Goal: Task Accomplishment & Management: Use online tool/utility

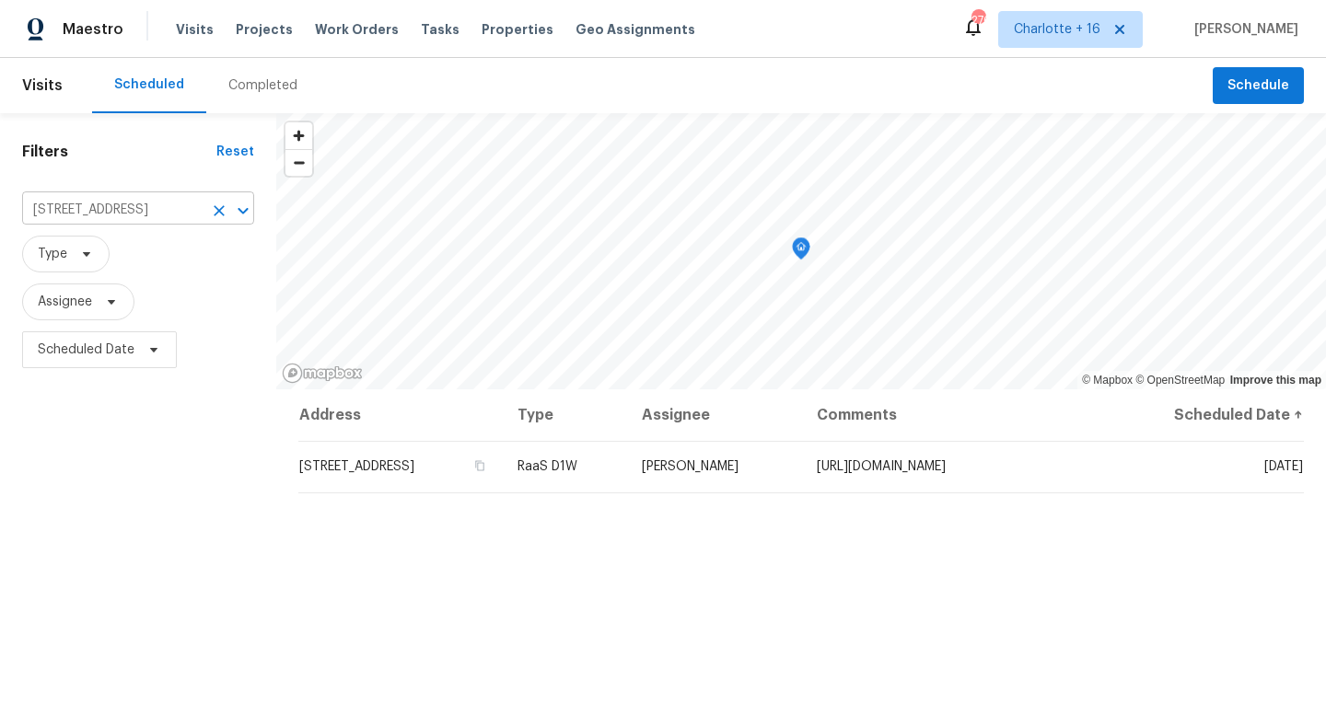
click at [148, 208] on input "[STREET_ADDRESS]" at bounding box center [112, 210] width 180 height 29
click at [324, 30] on span "Work Orders" at bounding box center [357, 29] width 84 height 18
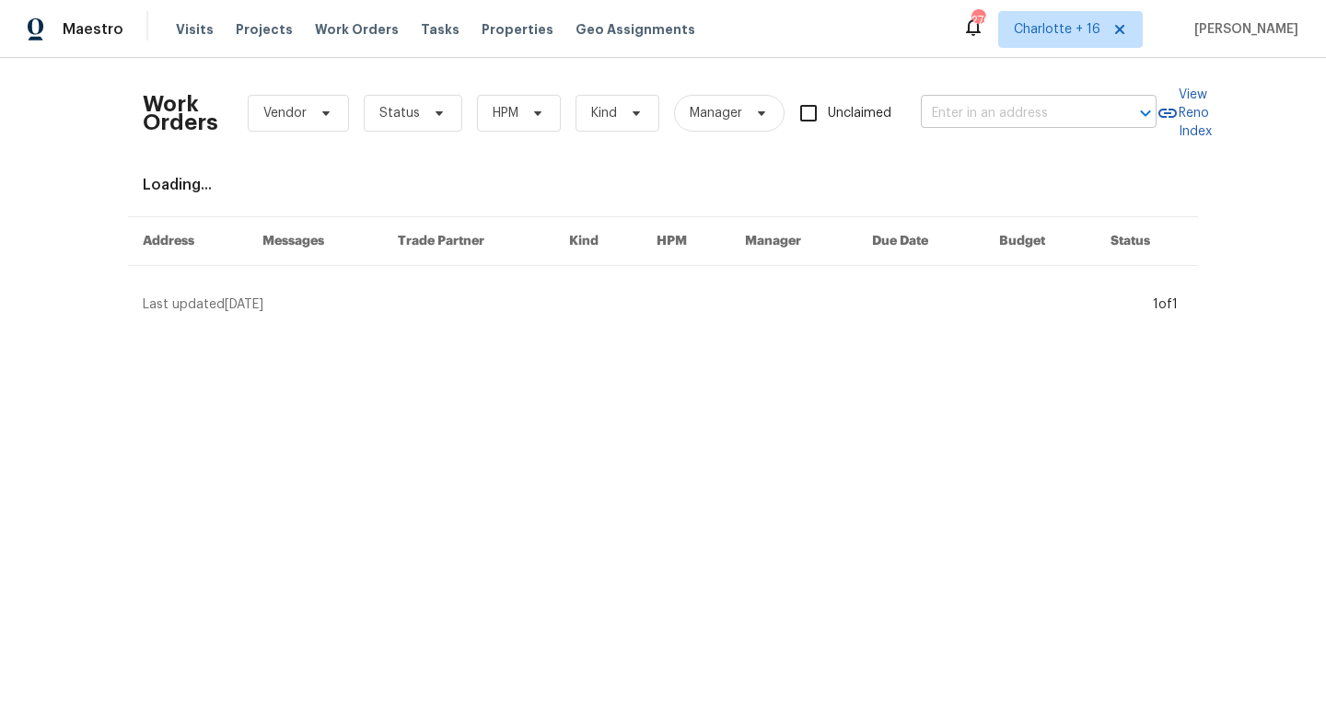
click at [1048, 112] on input "text" at bounding box center [1013, 113] width 184 height 29
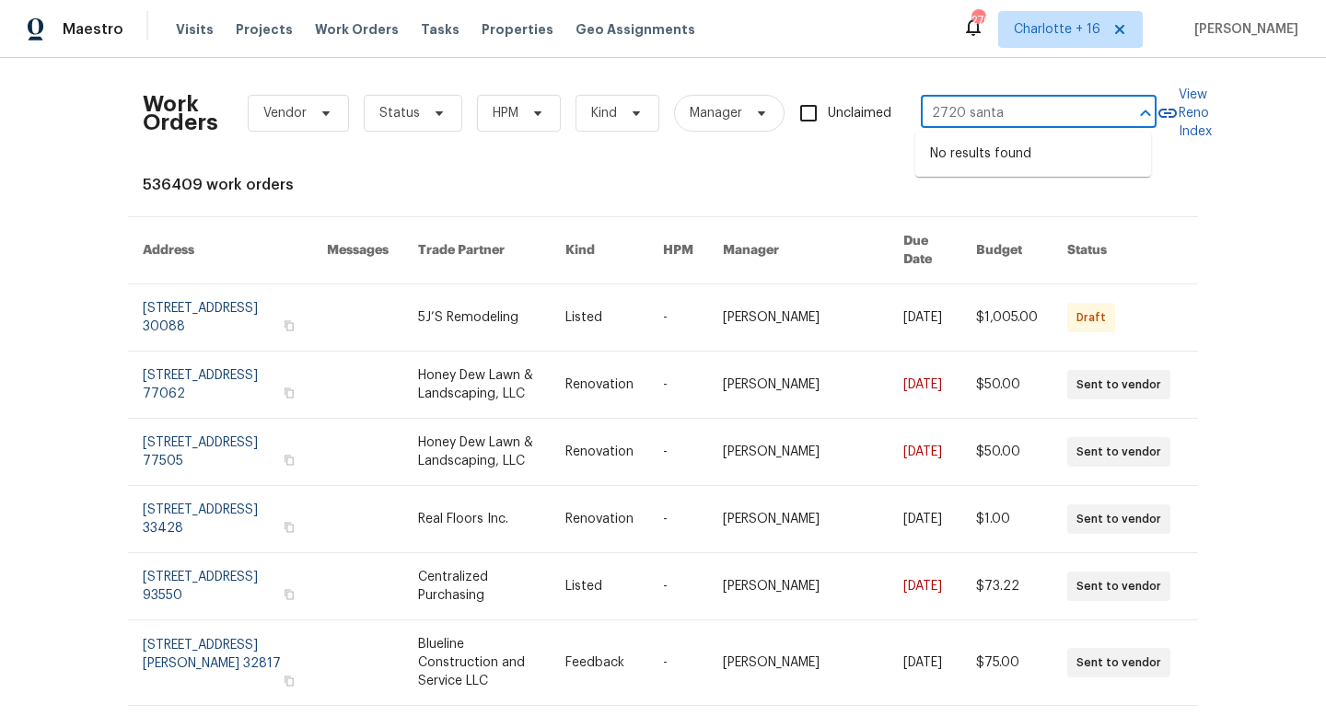
type input "2720 santa"
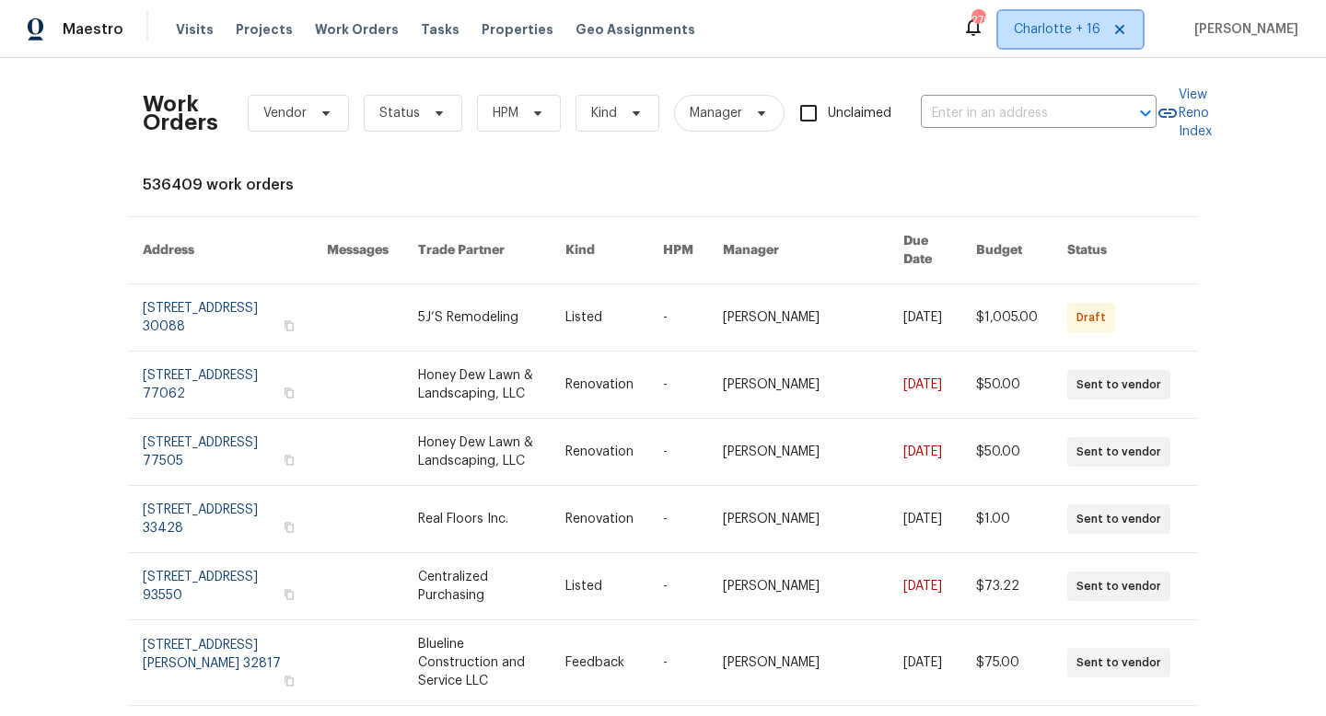
click at [1094, 30] on span "Charlotte + 16" at bounding box center [1057, 29] width 87 height 18
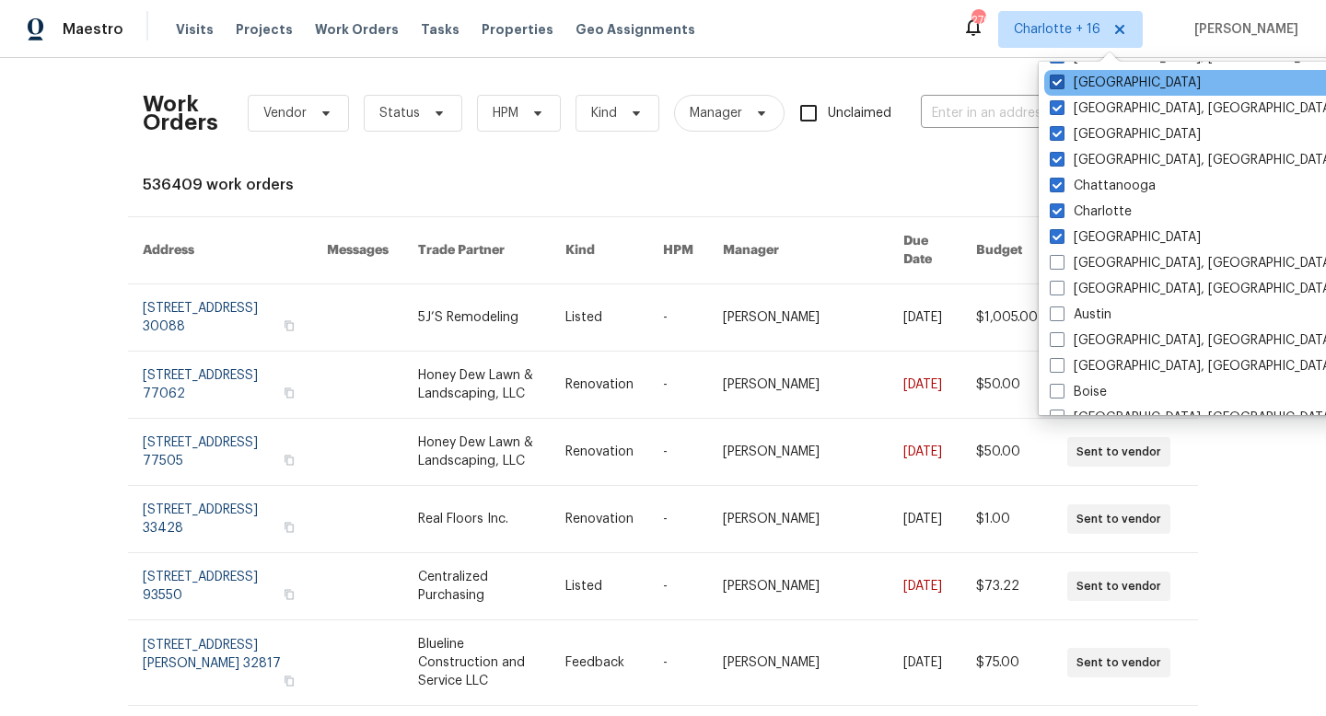
scroll to position [261, 0]
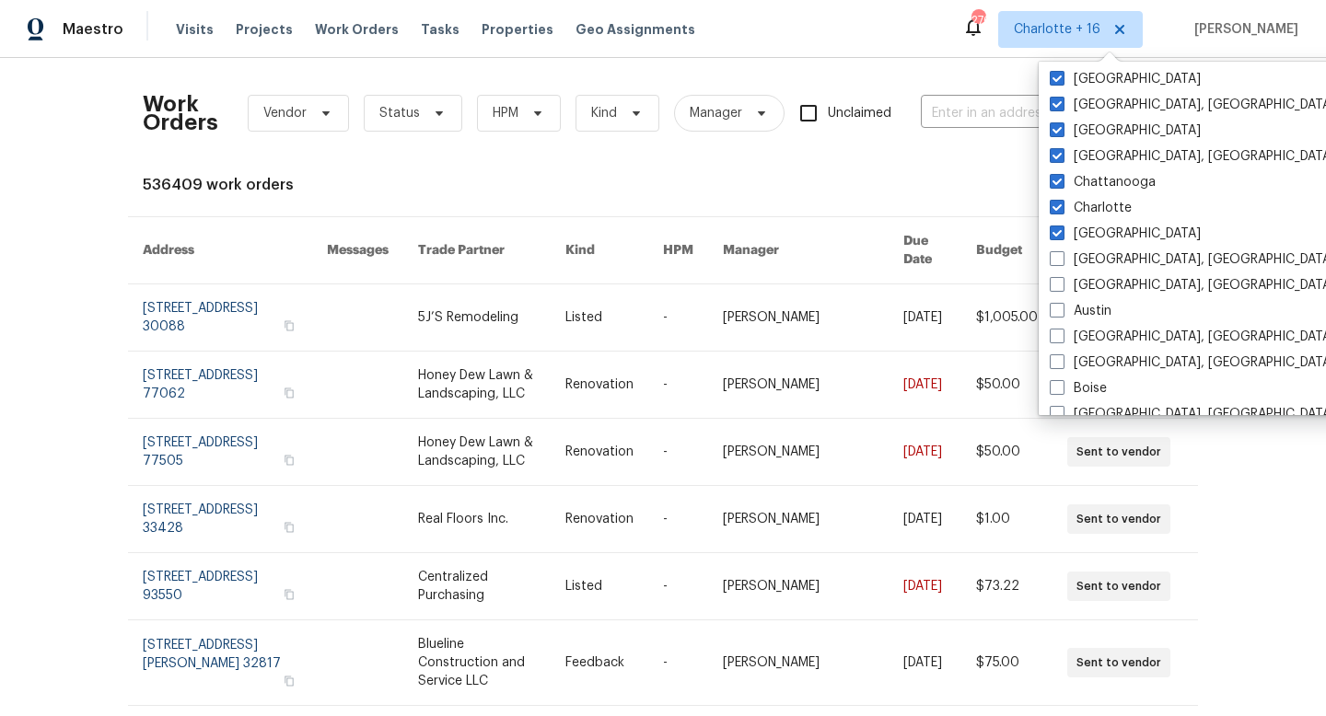
click at [983, 128] on div "Work Orders Vendor Status HPM Kind Manager Unclaimed ​" at bounding box center [650, 113] width 1014 height 81
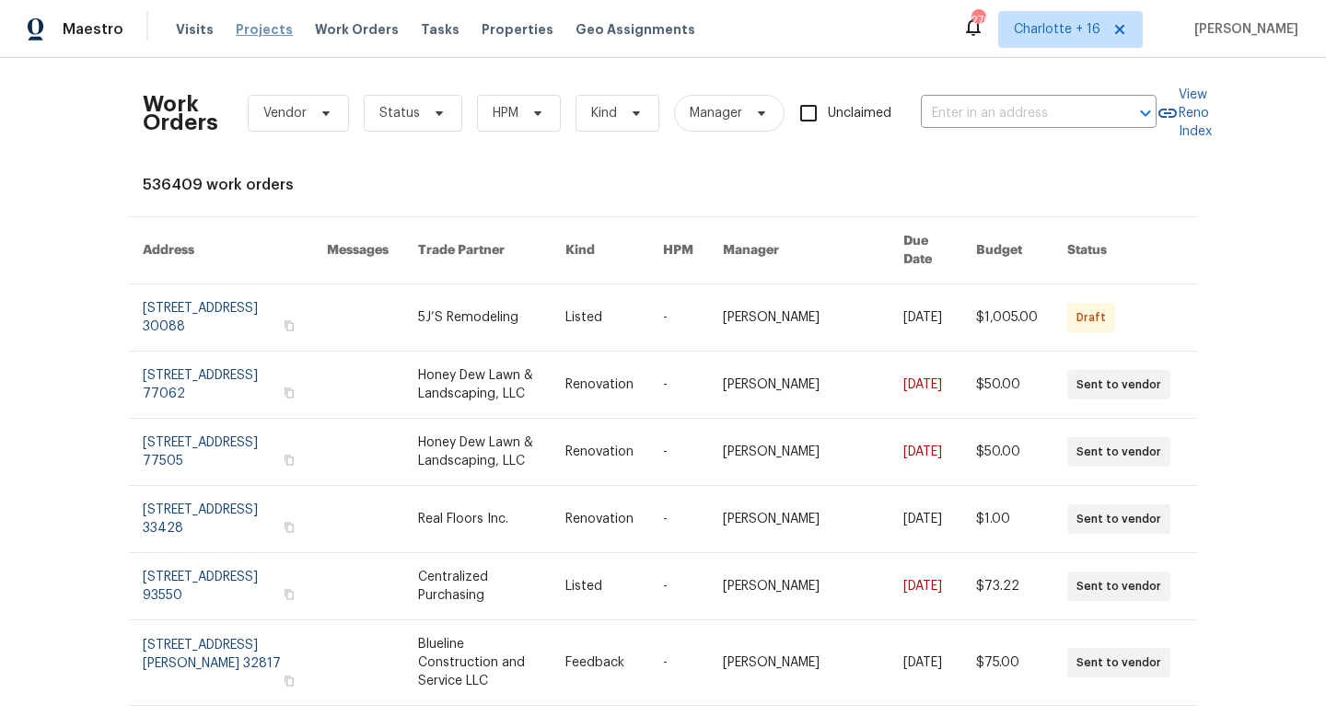
click at [267, 33] on span "Projects" at bounding box center [264, 29] width 57 height 18
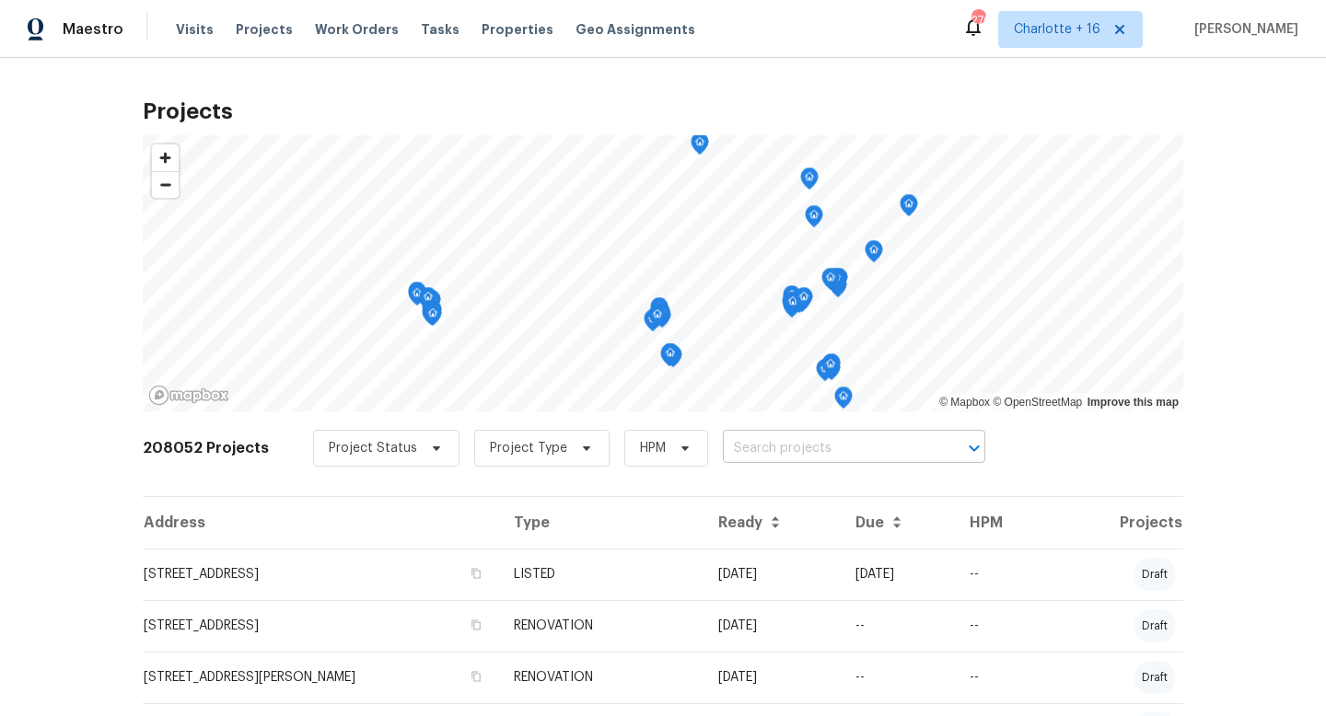
click at [745, 437] on input "text" at bounding box center [828, 449] width 211 height 29
type input "2720 santa"
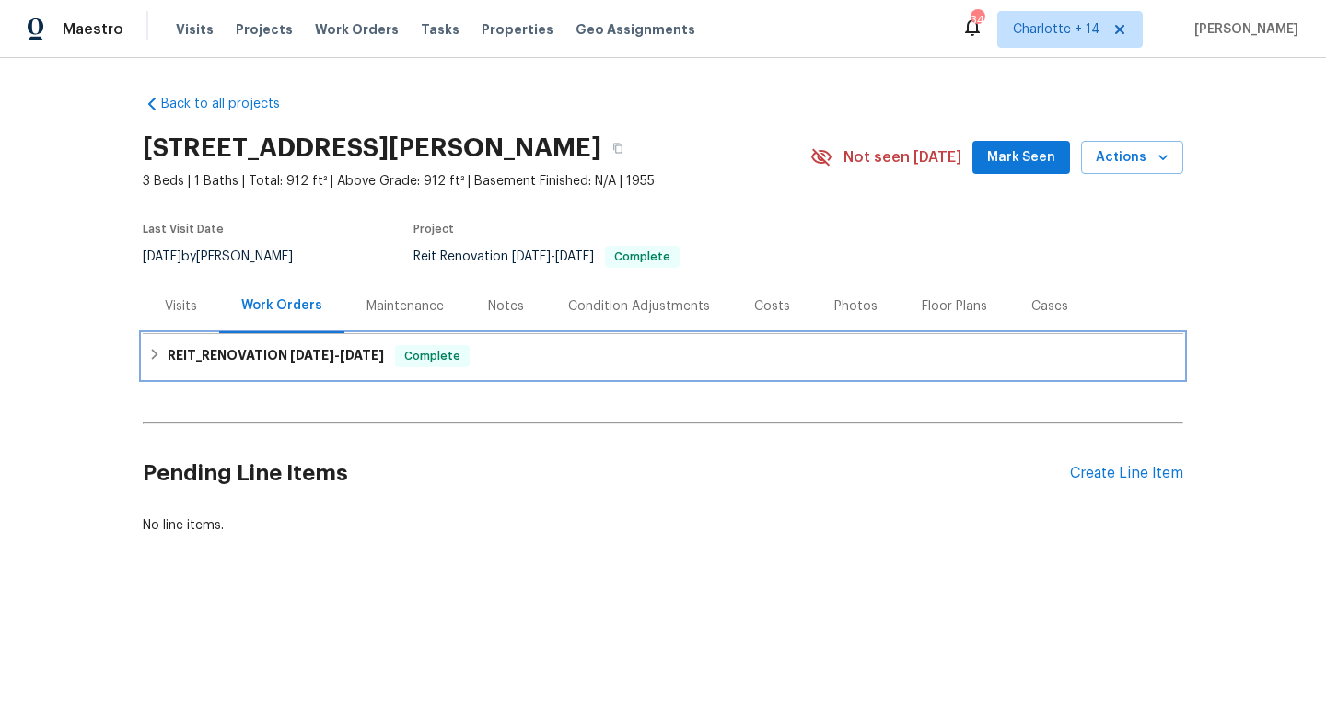
click at [330, 360] on span "8/4/25 - 8/13/25" at bounding box center [337, 355] width 94 height 13
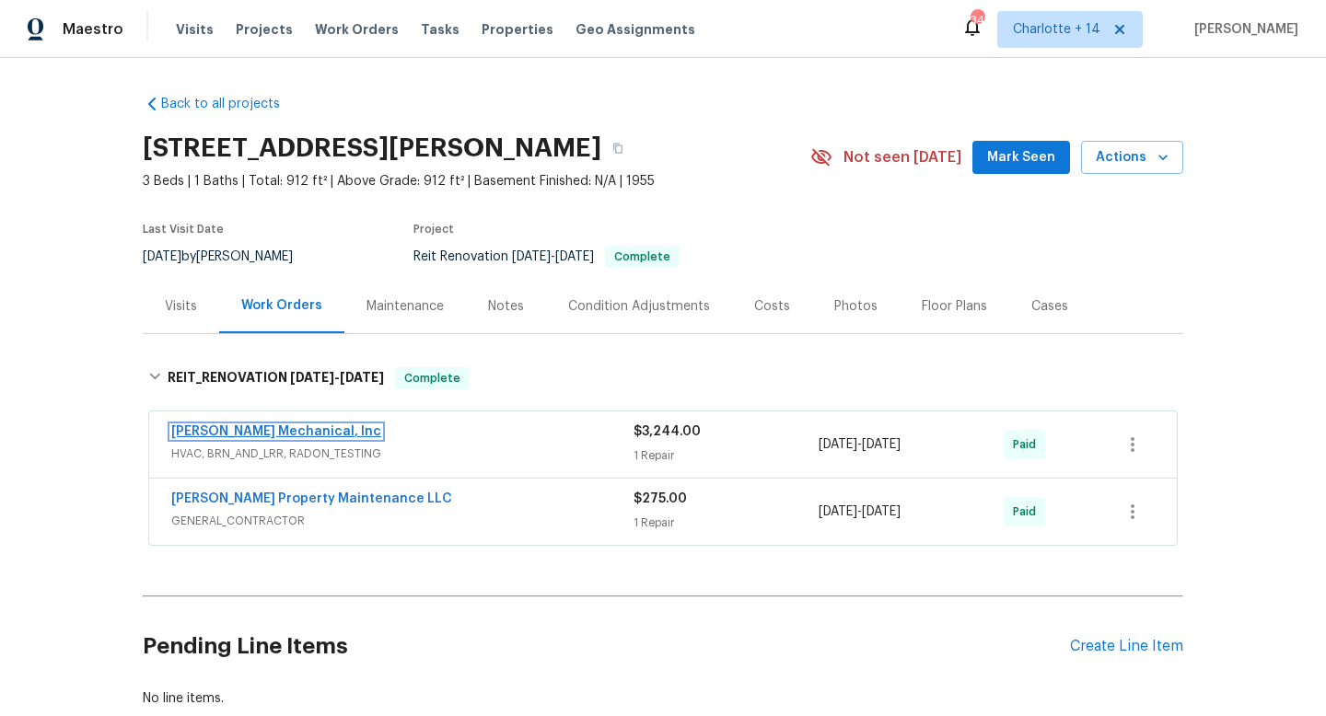
click at [311, 437] on link "[PERSON_NAME] Mechanical, Inc" at bounding box center [276, 431] width 210 height 13
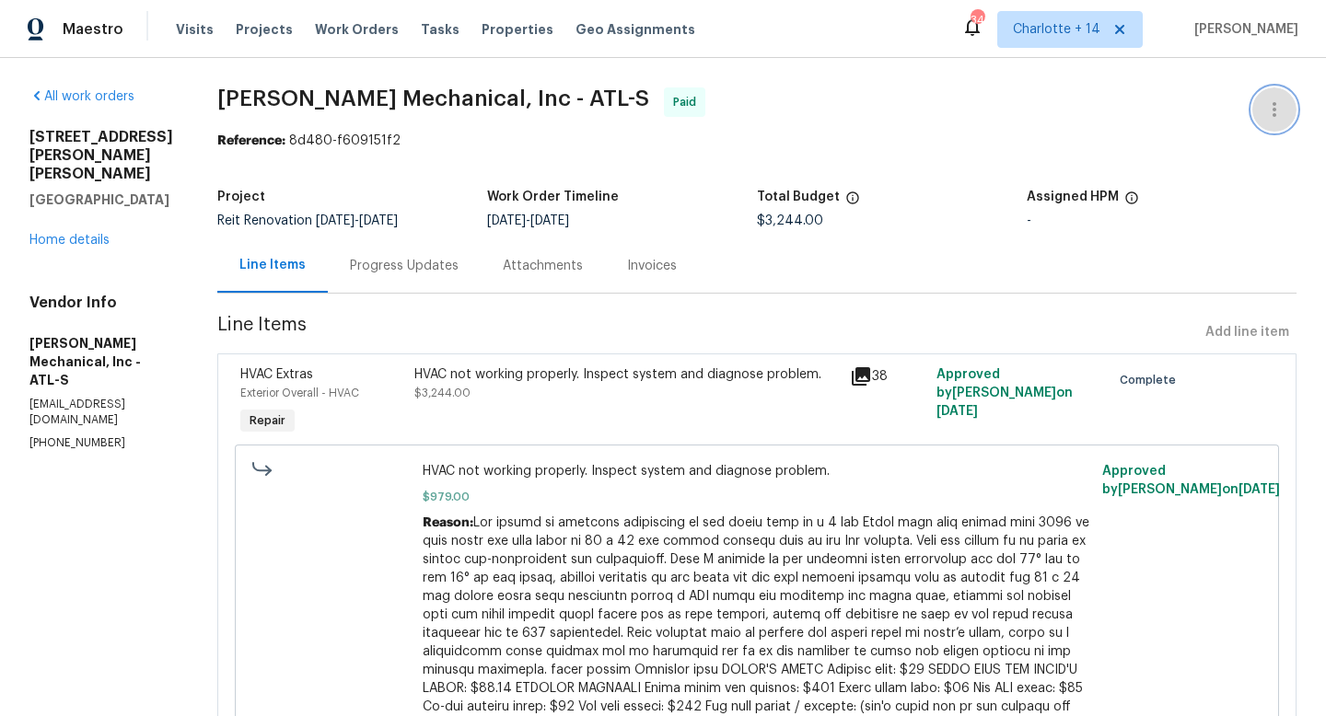
click at [1263, 104] on icon "button" at bounding box center [1274, 110] width 22 height 22
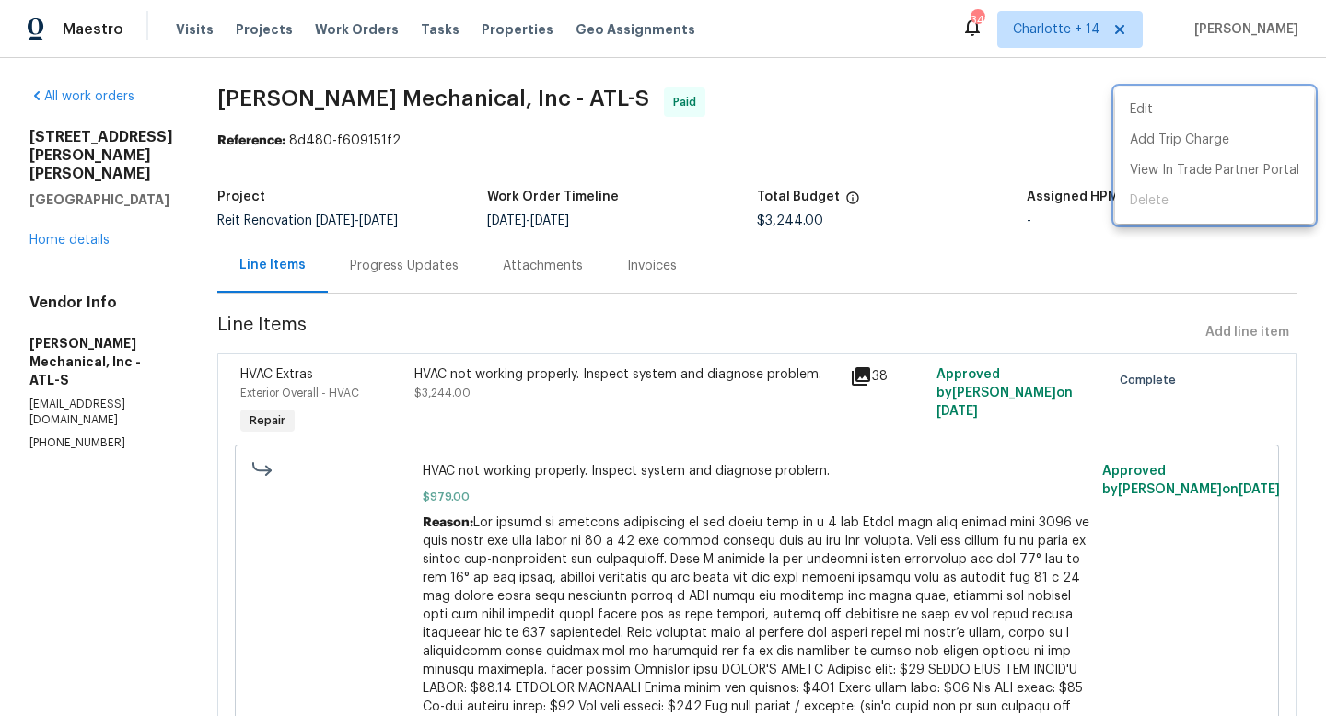
click at [777, 164] on div at bounding box center [663, 358] width 1326 height 716
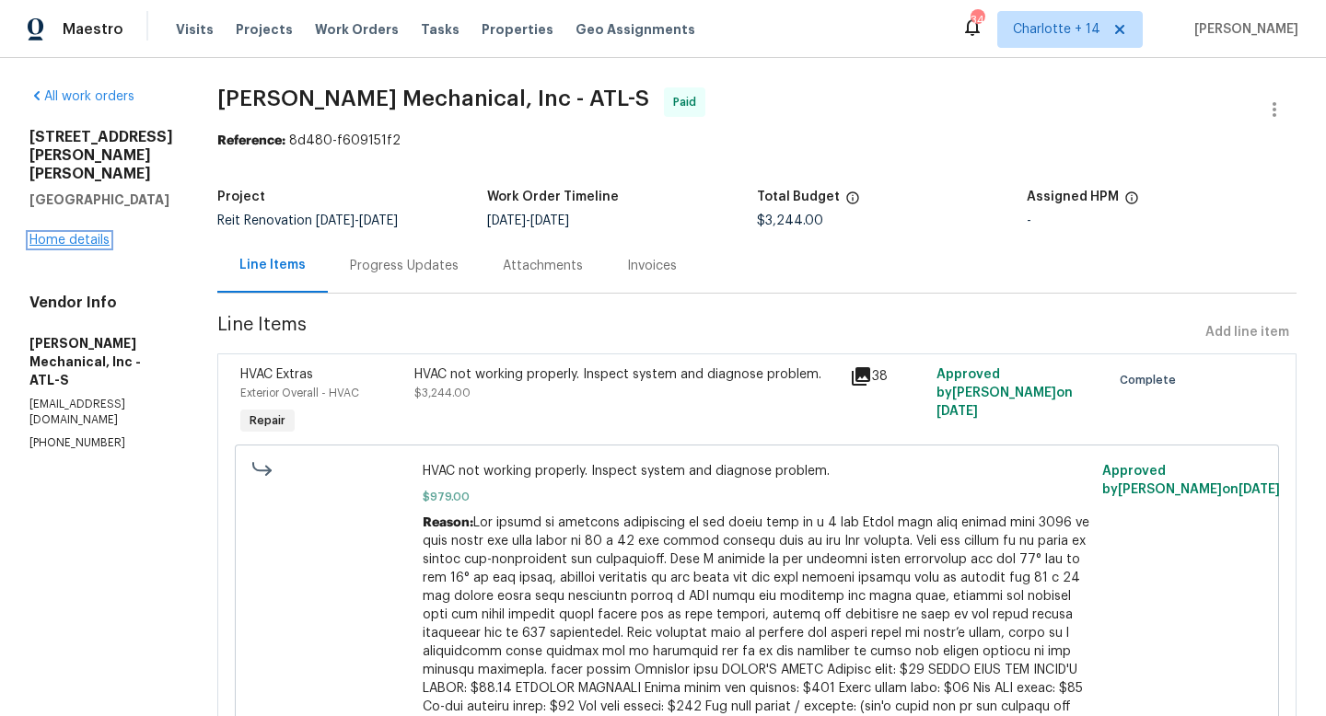
click at [77, 234] on link "Home details" at bounding box center [69, 240] width 80 height 13
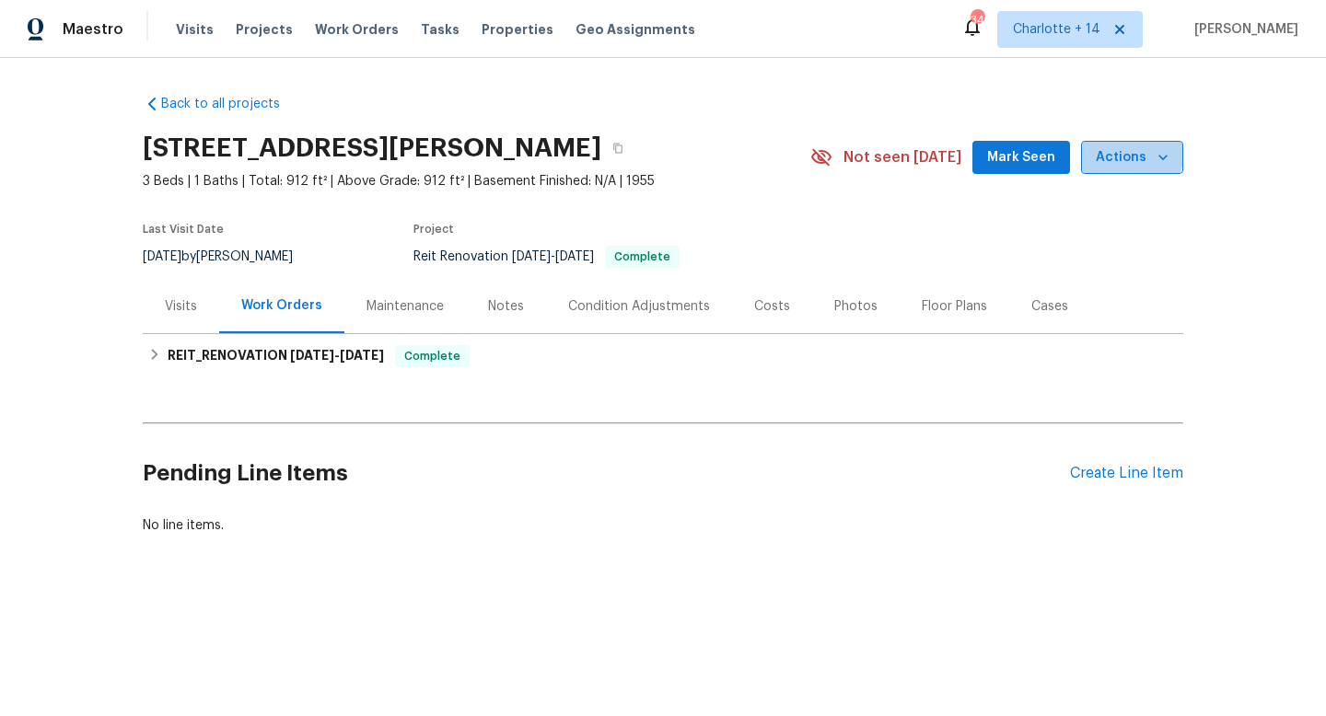
click at [1115, 154] on span "Actions" at bounding box center [1132, 157] width 73 height 23
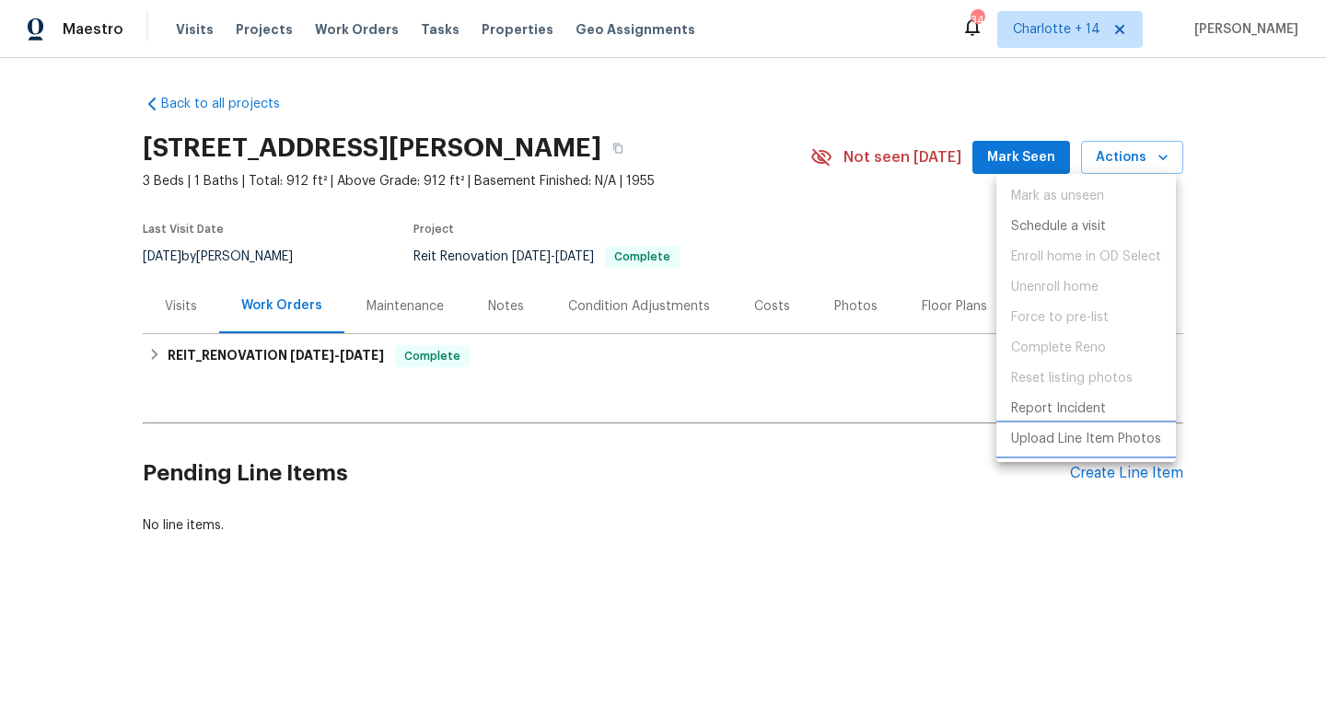
click at [1024, 442] on p "Upload Line Item Photos" at bounding box center [1086, 439] width 150 height 19
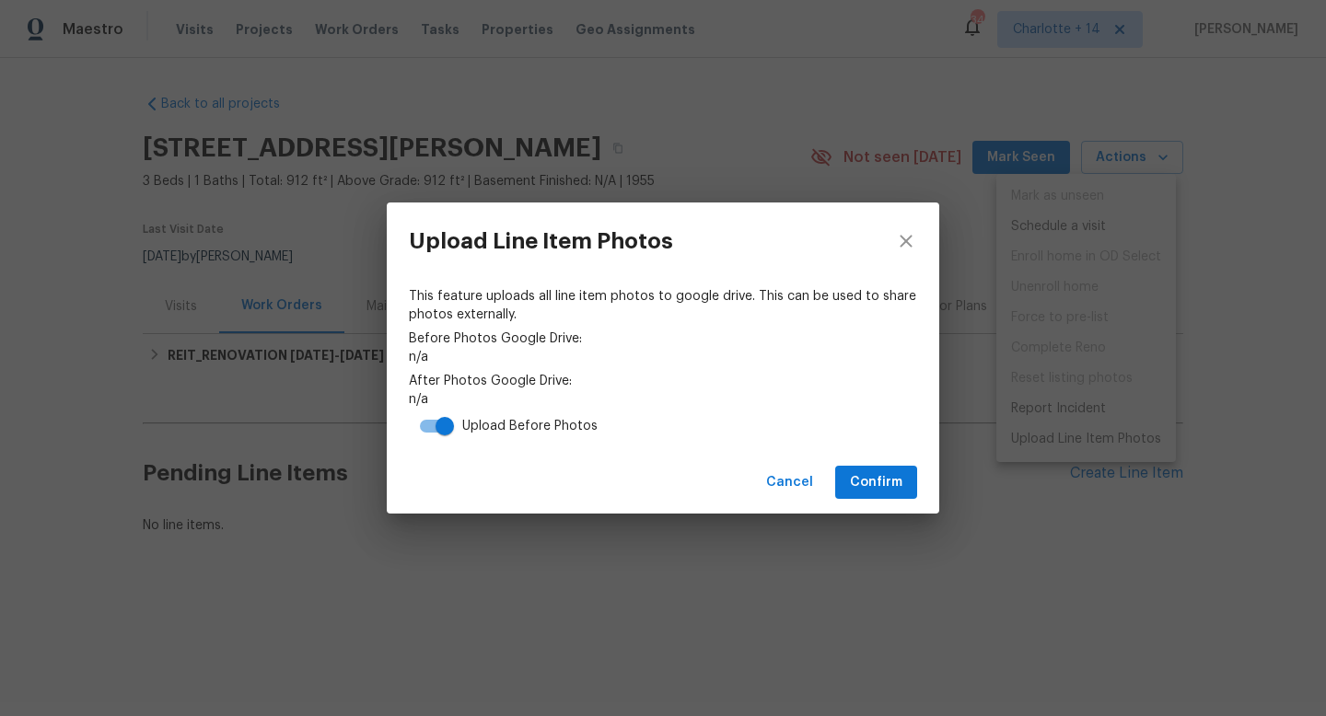
click at [434, 423] on input "checkbox" at bounding box center [444, 426] width 105 height 35
click at [847, 480] on button "Confirm" at bounding box center [876, 483] width 82 height 34
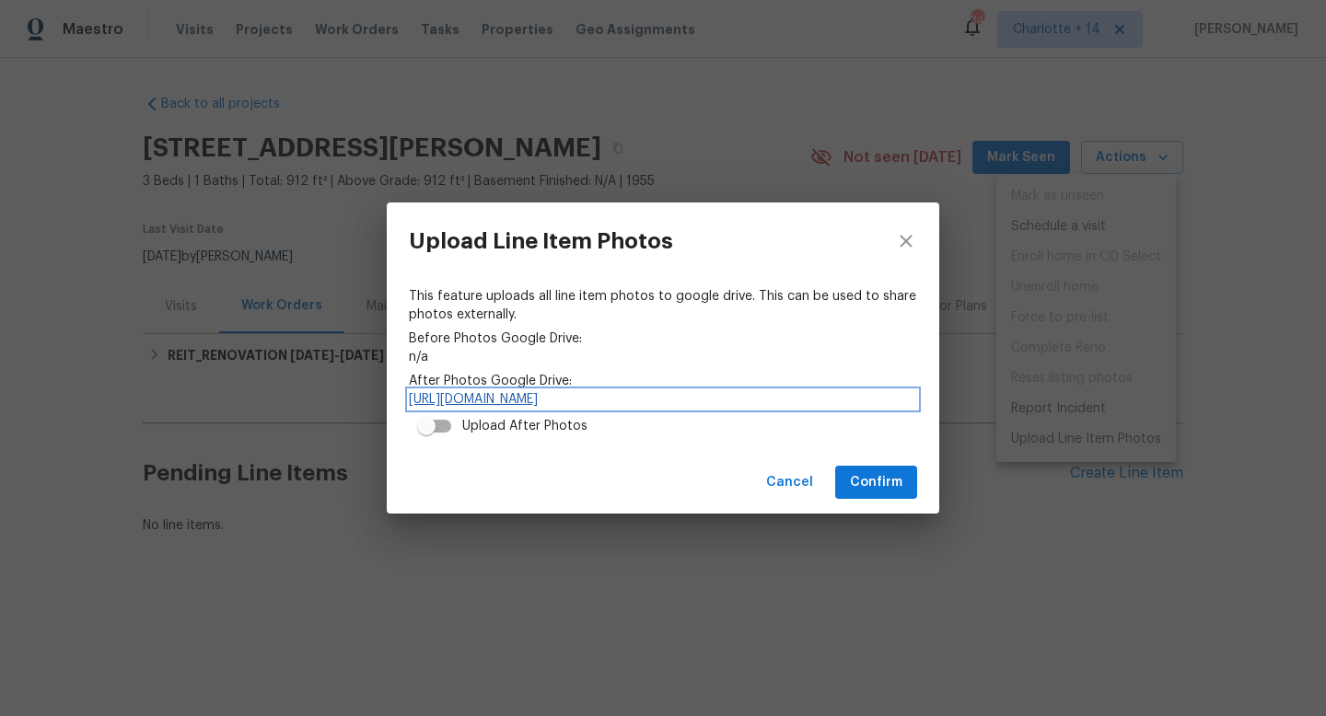
click at [819, 391] on link "https://drive.google.com/drive/folders/1Mi1x8U0brZgPVr1dP4qSE3RlN6Tuq1_w" at bounding box center [663, 399] width 508 height 18
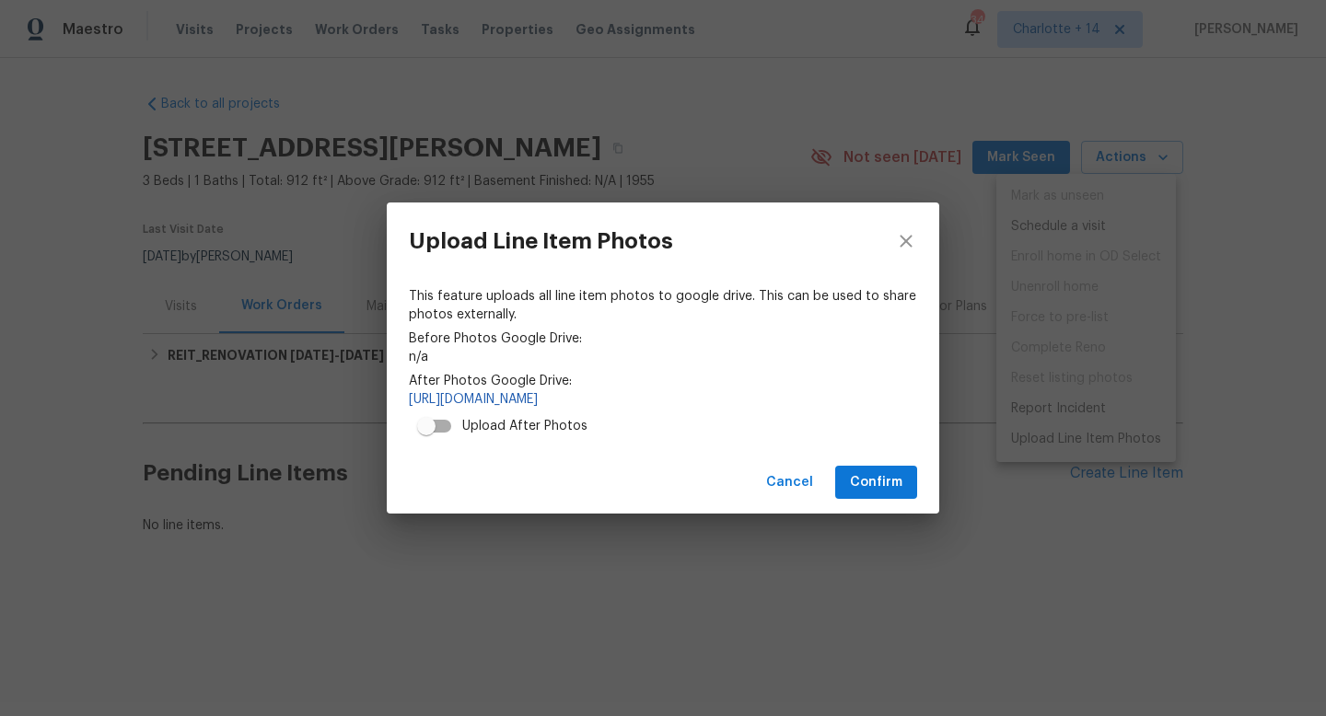
click at [448, 423] on input "checkbox" at bounding box center [426, 426] width 105 height 35
checkbox input "true"
click at [859, 482] on span "Confirm" at bounding box center [876, 482] width 52 height 23
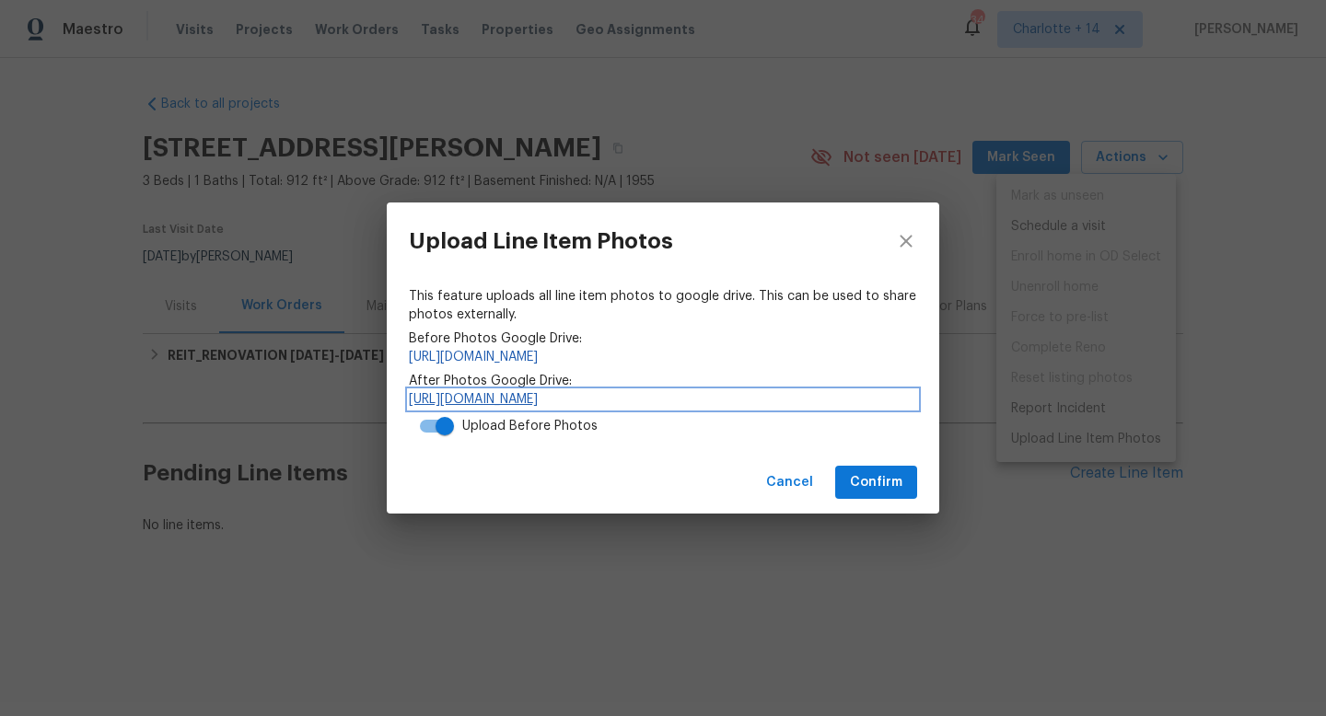
click at [643, 396] on link "https://drive.google.com/drive/folders/1Mi1x8U0brZgPVr1dP4qSE3RlN6Tuq1_w" at bounding box center [663, 399] width 508 height 18
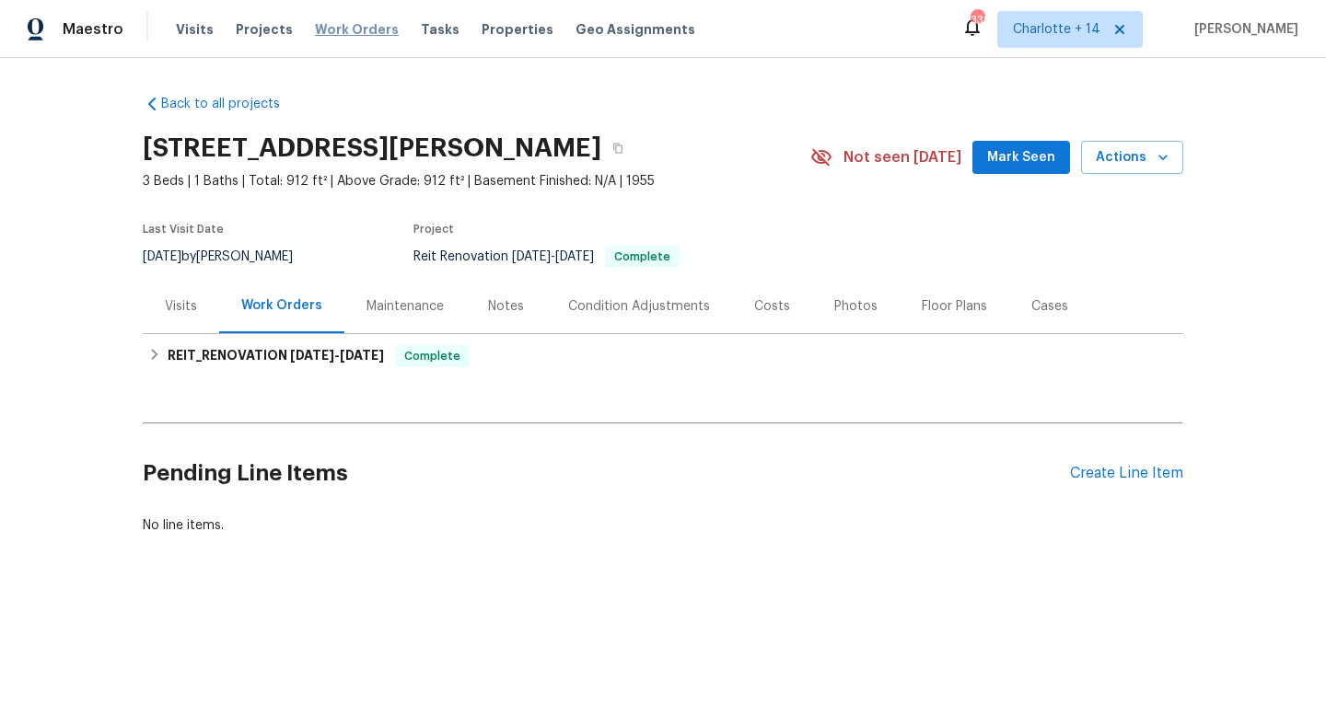
click at [367, 36] on span "Work Orders" at bounding box center [357, 29] width 84 height 18
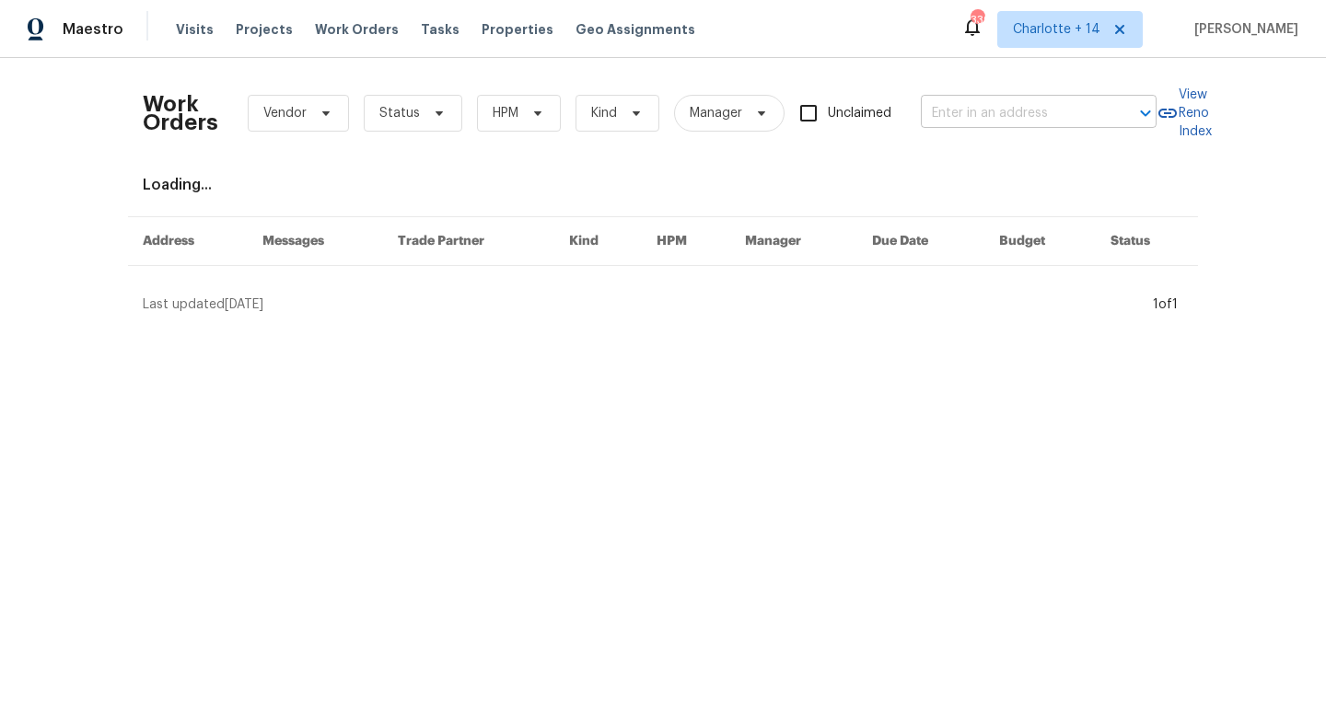
click at [1001, 114] on input "text" at bounding box center [1013, 113] width 184 height 29
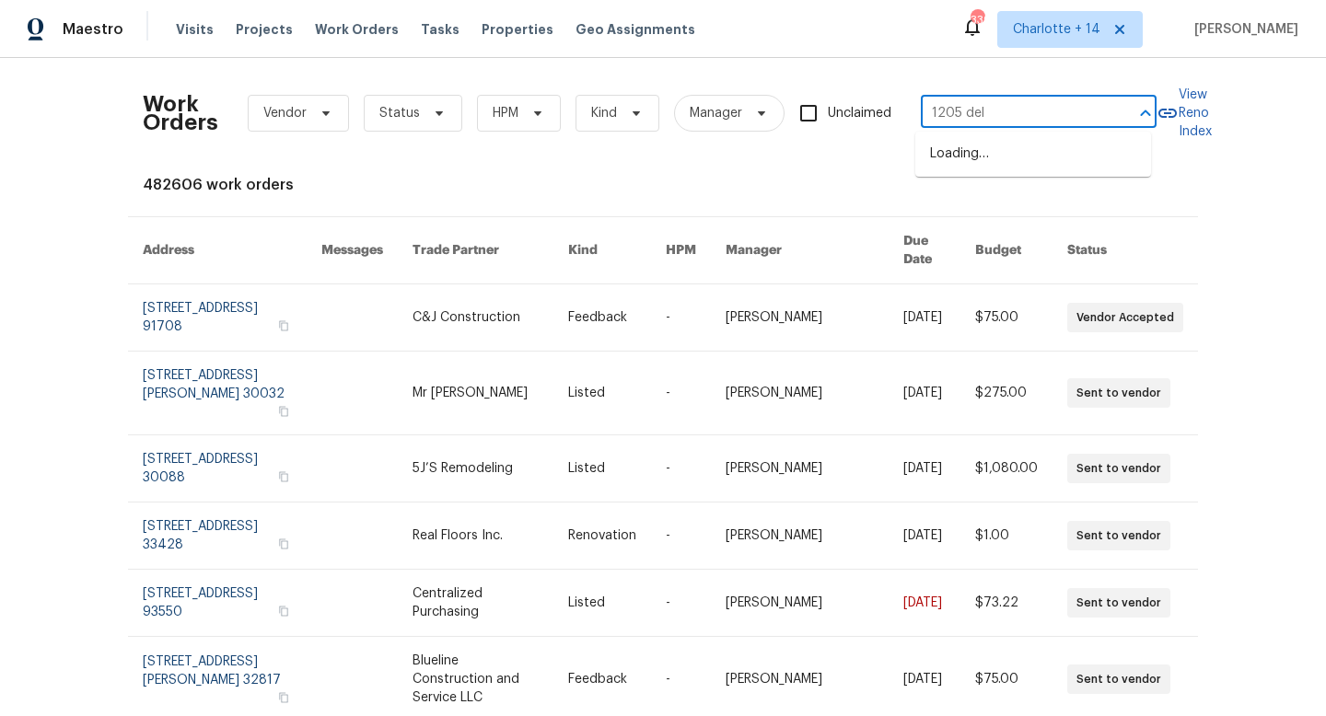
type input "1205 dele"
click at [1019, 151] on li "[STREET_ADDRESS][PERSON_NAME]" at bounding box center [1033, 164] width 236 height 50
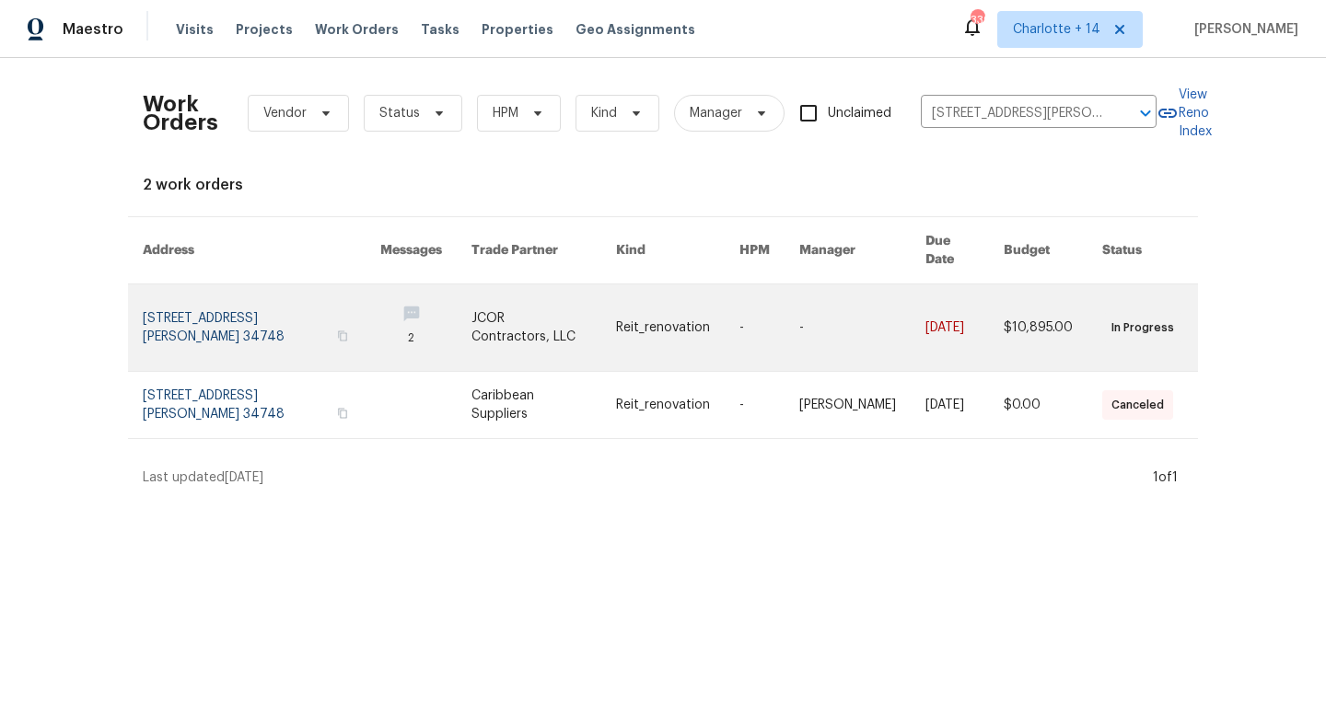
click at [403, 300] on link at bounding box center [425, 328] width 91 height 87
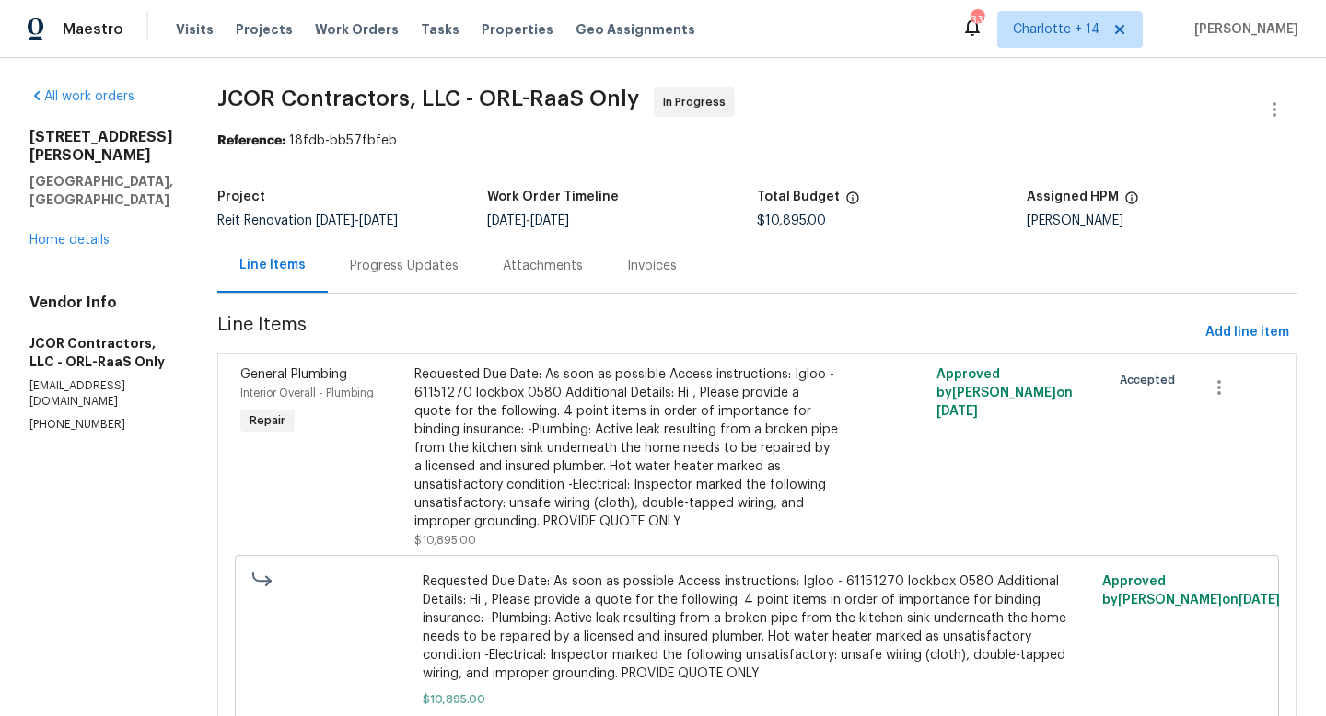
click at [384, 268] on div "Progress Updates" at bounding box center [404, 266] width 109 height 18
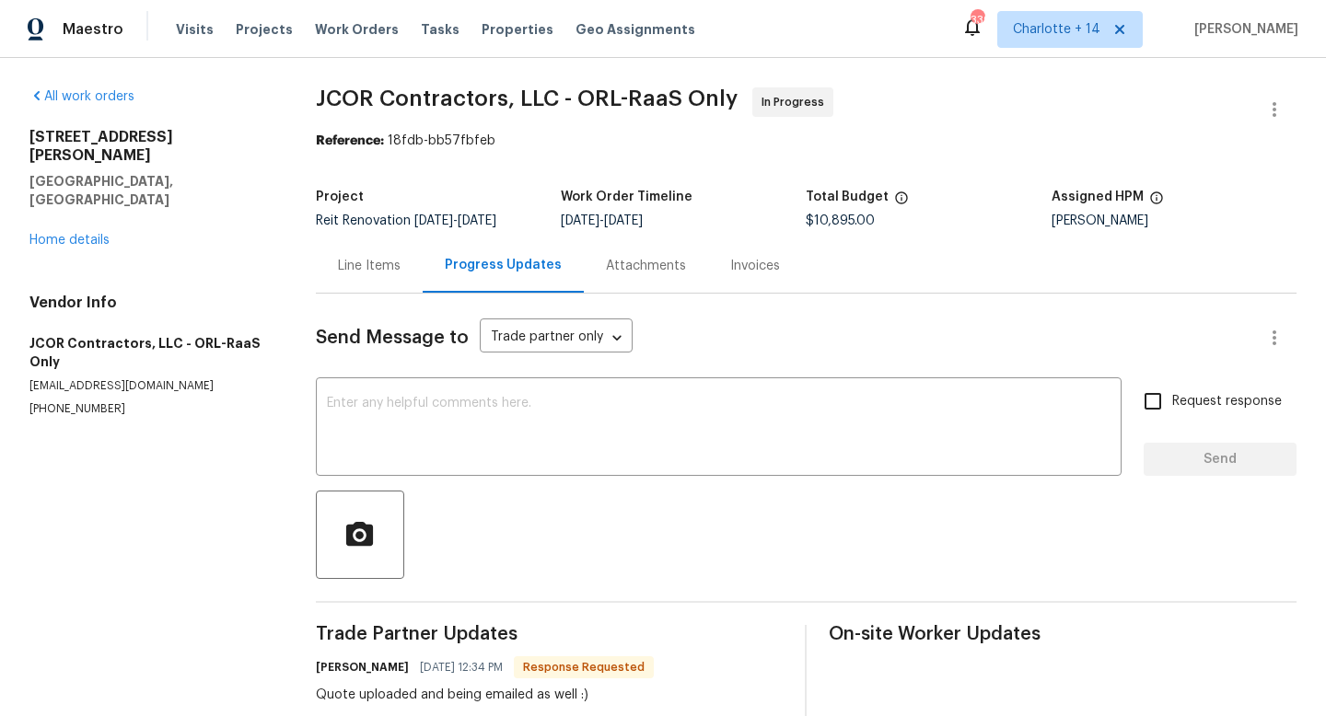
click at [384, 284] on div "Line Items" at bounding box center [369, 266] width 107 height 54
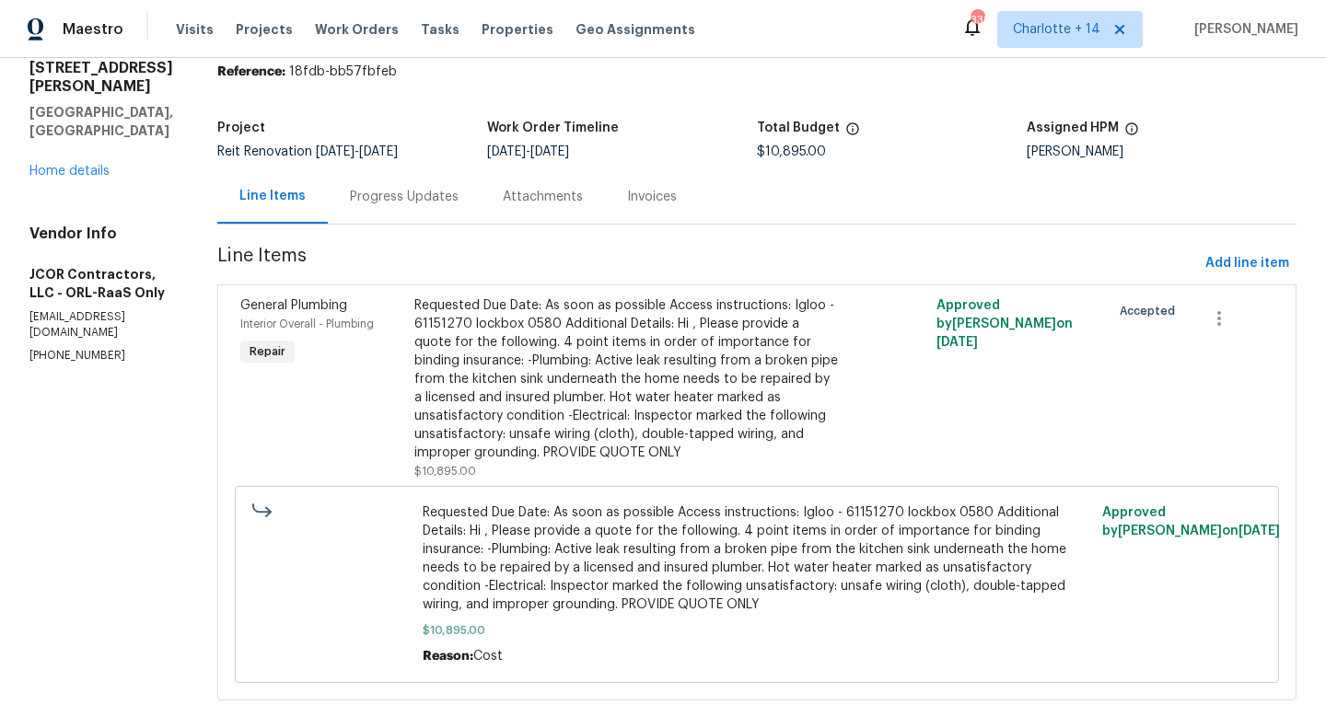
scroll to position [120, 0]
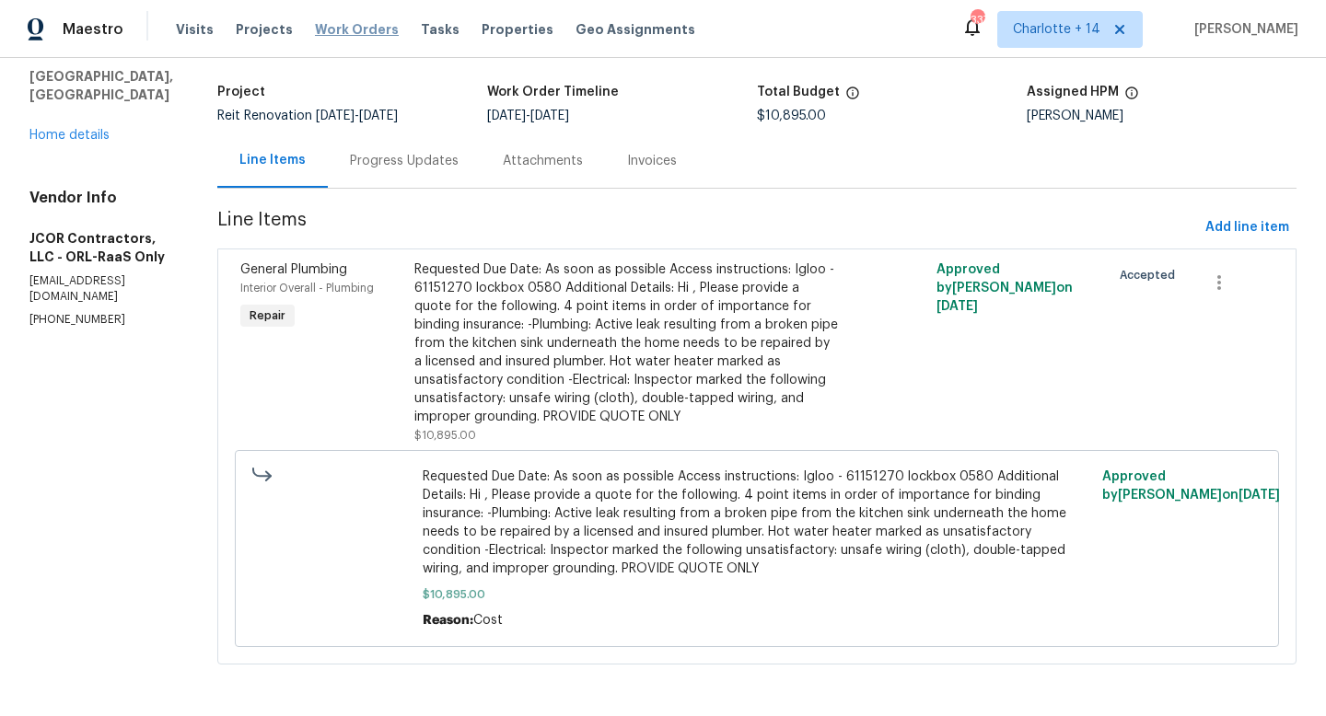
click at [366, 22] on span "Work Orders" at bounding box center [357, 29] width 84 height 18
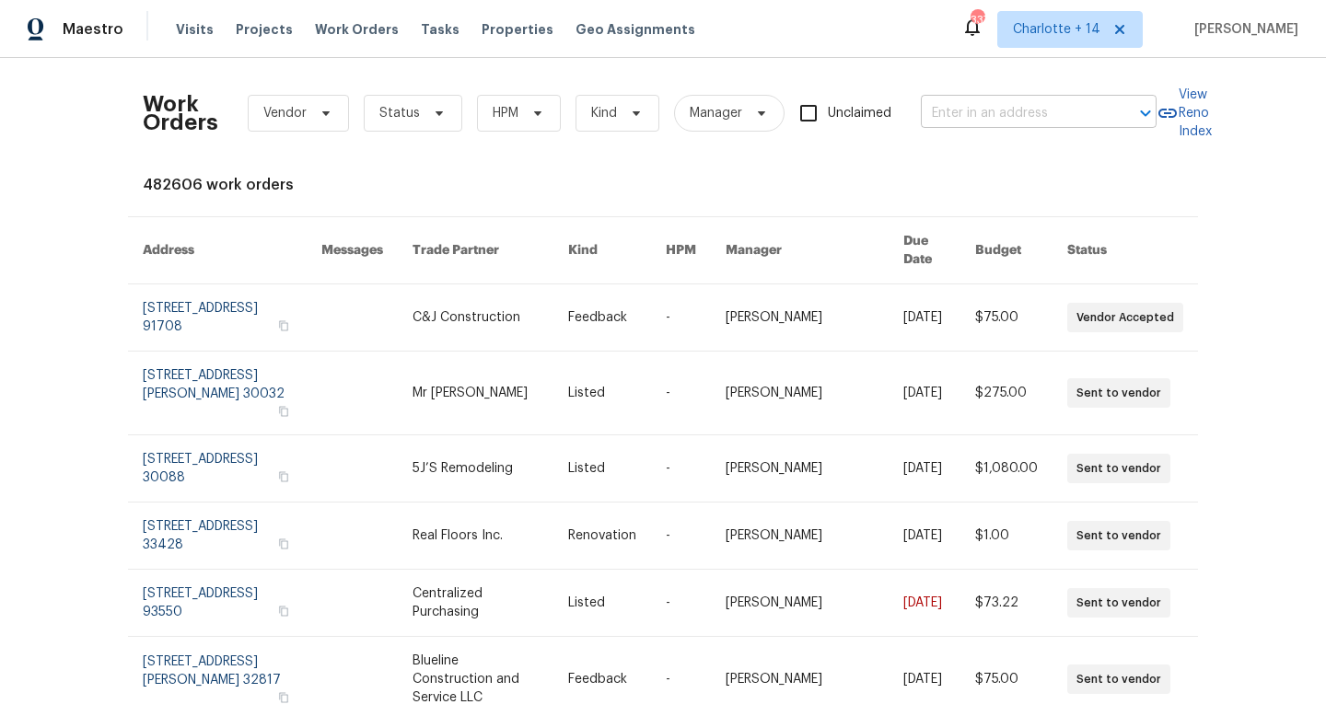
click at [921, 105] on input "text" at bounding box center [1013, 113] width 184 height 29
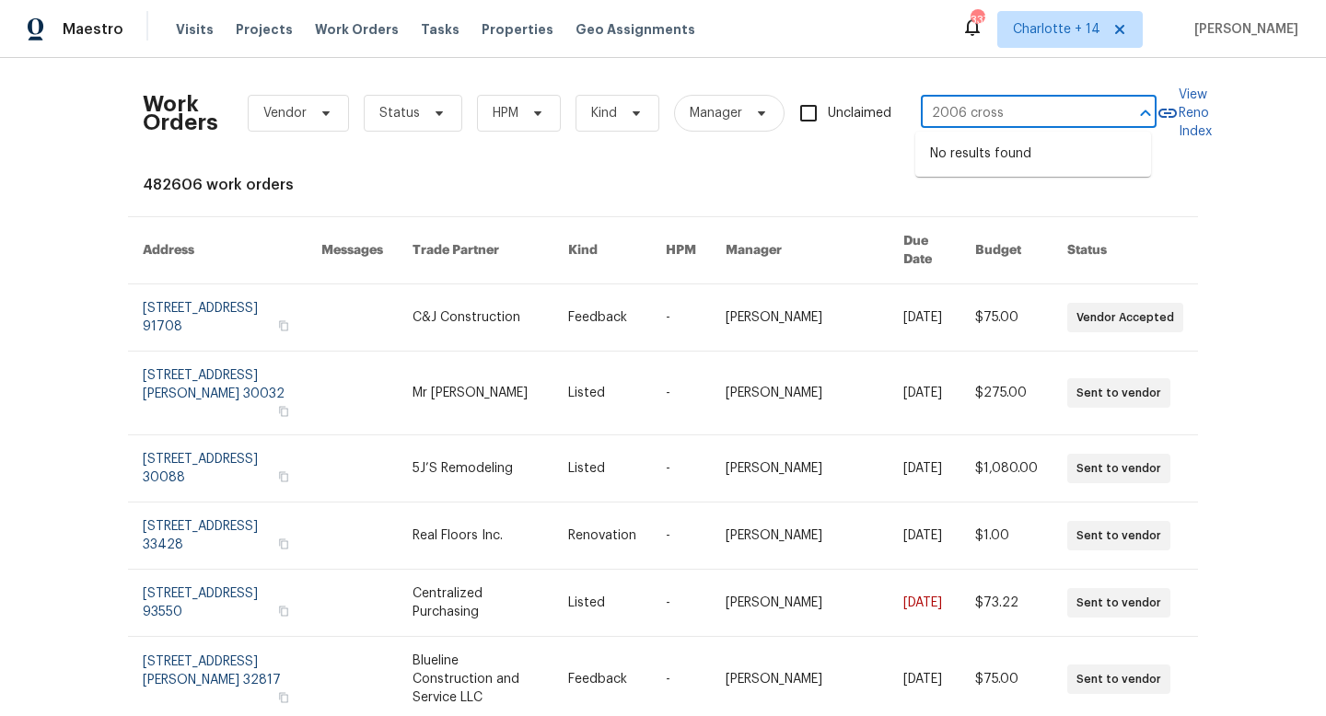
type input "2006 cross"
click at [274, 23] on span "Projects" at bounding box center [264, 29] width 57 height 18
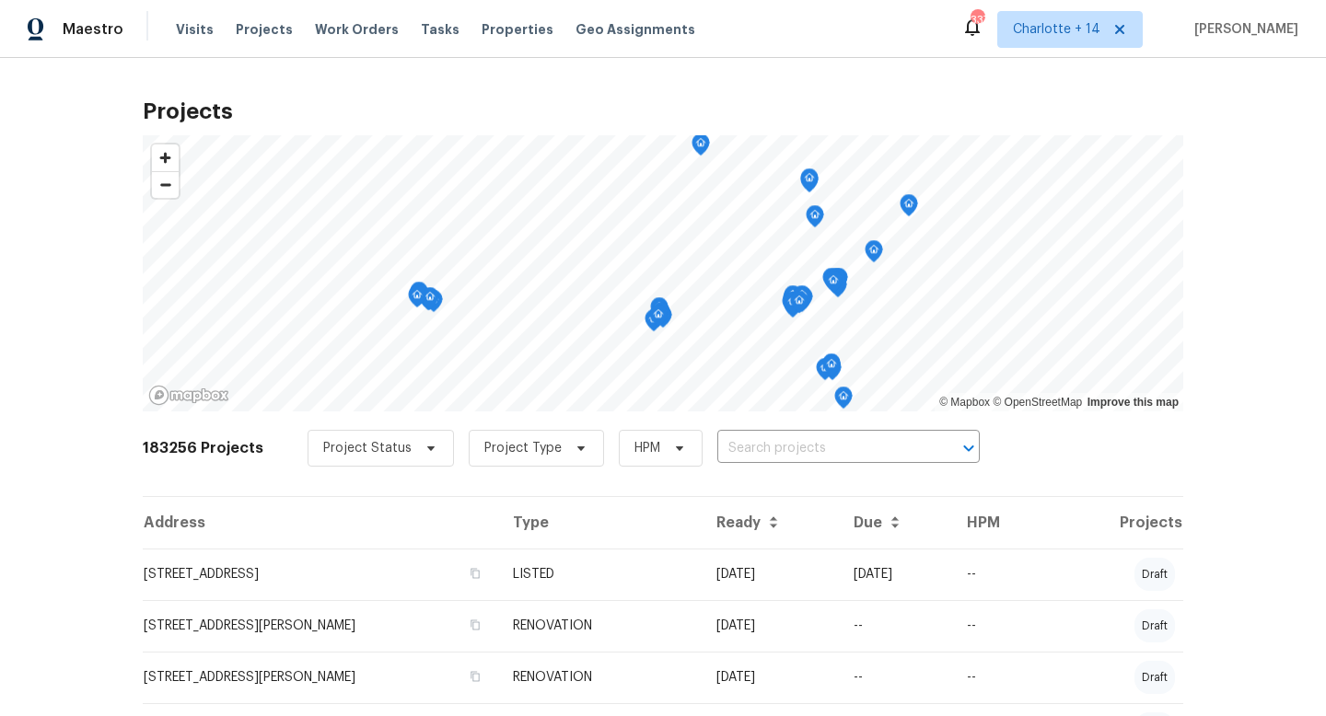
click at [714, 467] on div "183256 Projects Project Status Project Type HPM ​" at bounding box center [663, 460] width 1041 height 74
click at [738, 450] on input "text" at bounding box center [822, 449] width 211 height 29
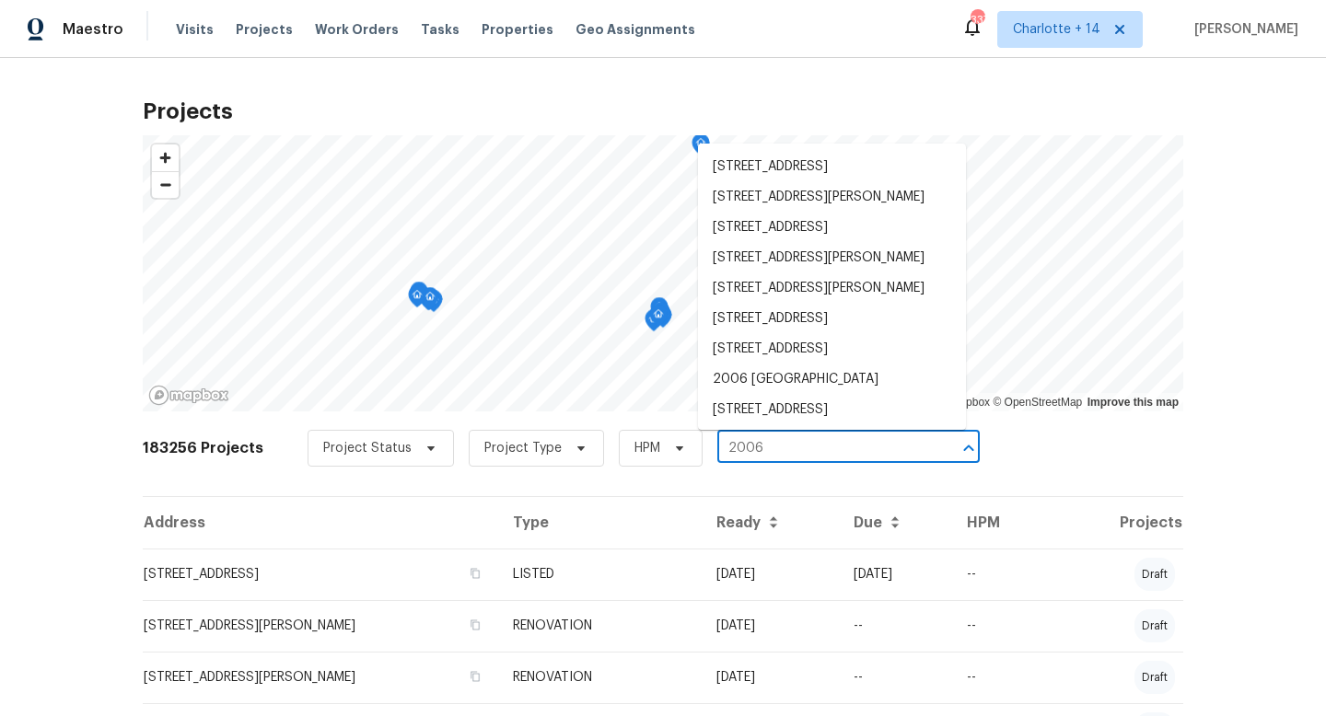
scroll to position [520, 0]
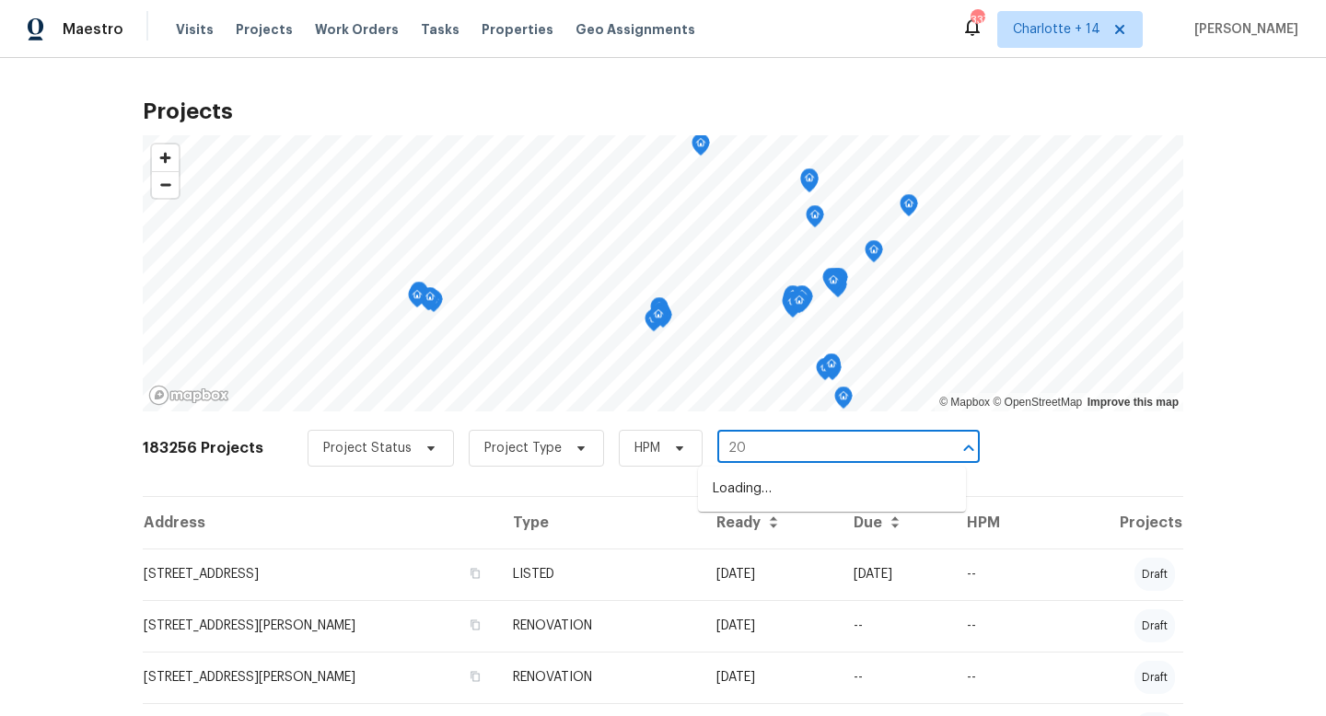
type input "2"
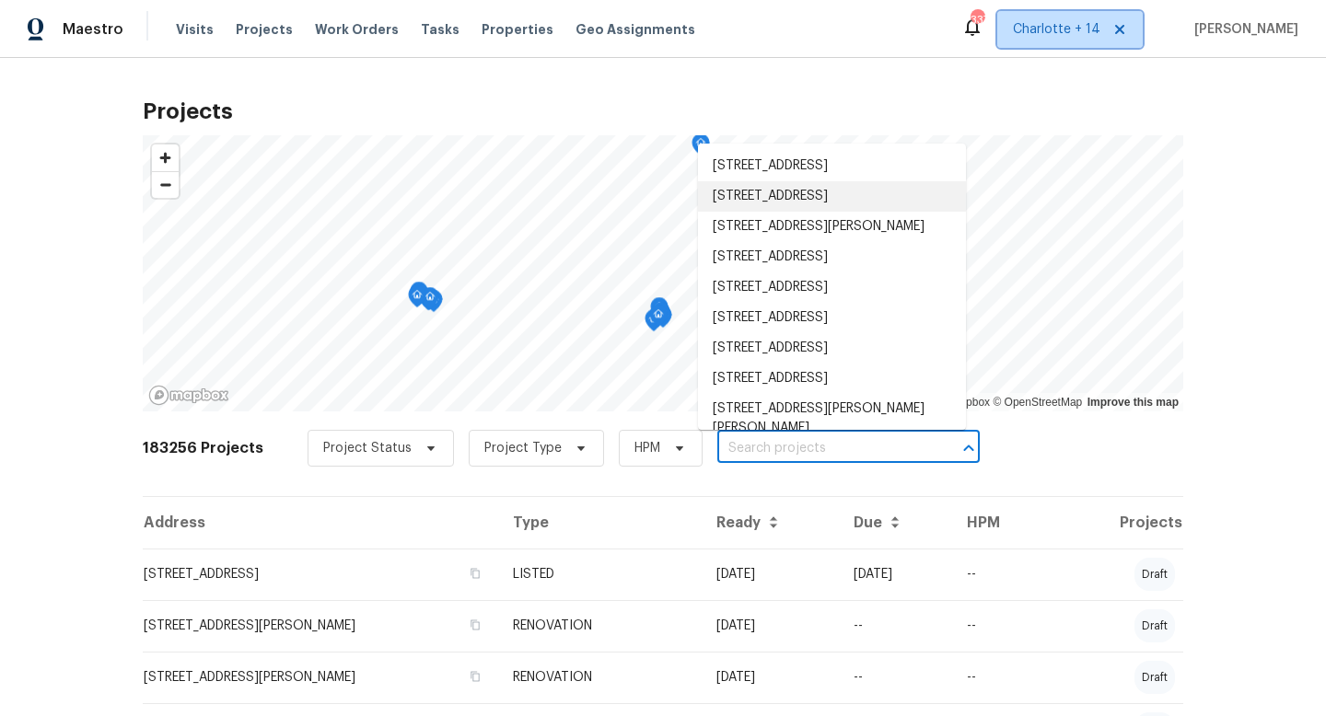
click at [1072, 34] on span "Charlotte + 14" at bounding box center [1056, 29] width 87 height 18
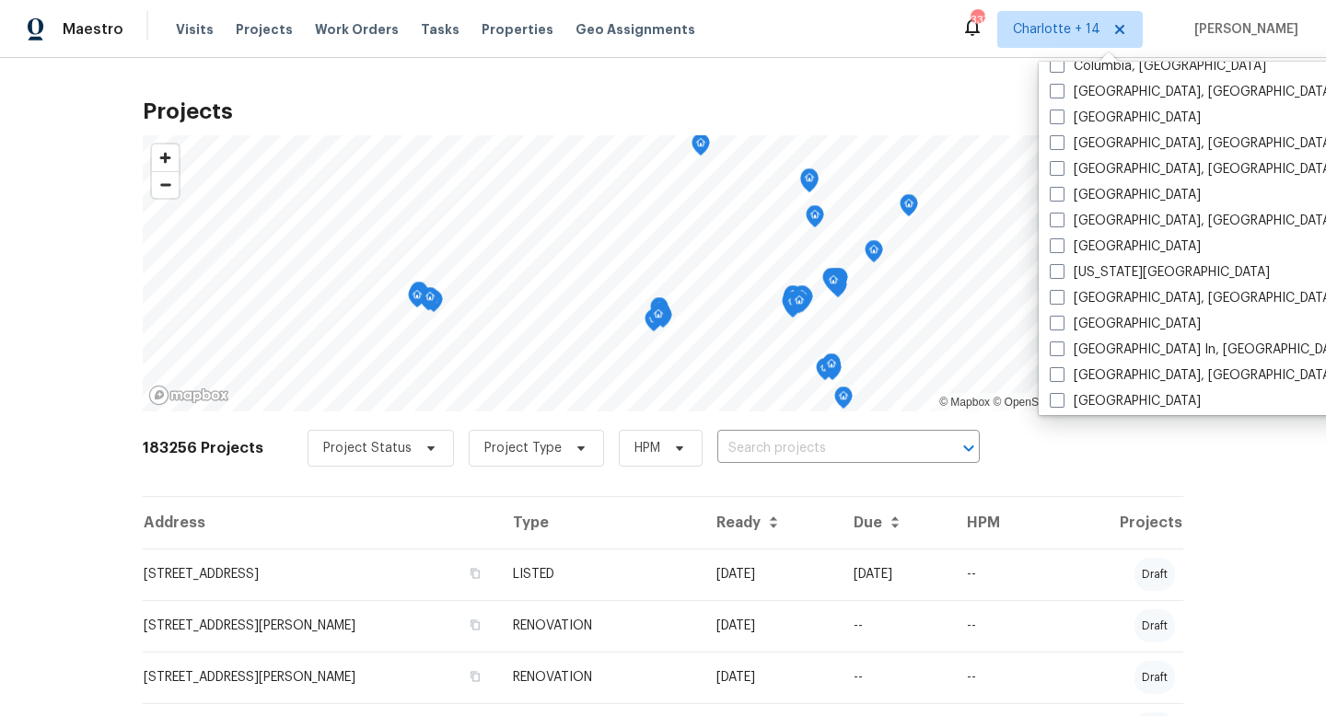
scroll to position [755, 0]
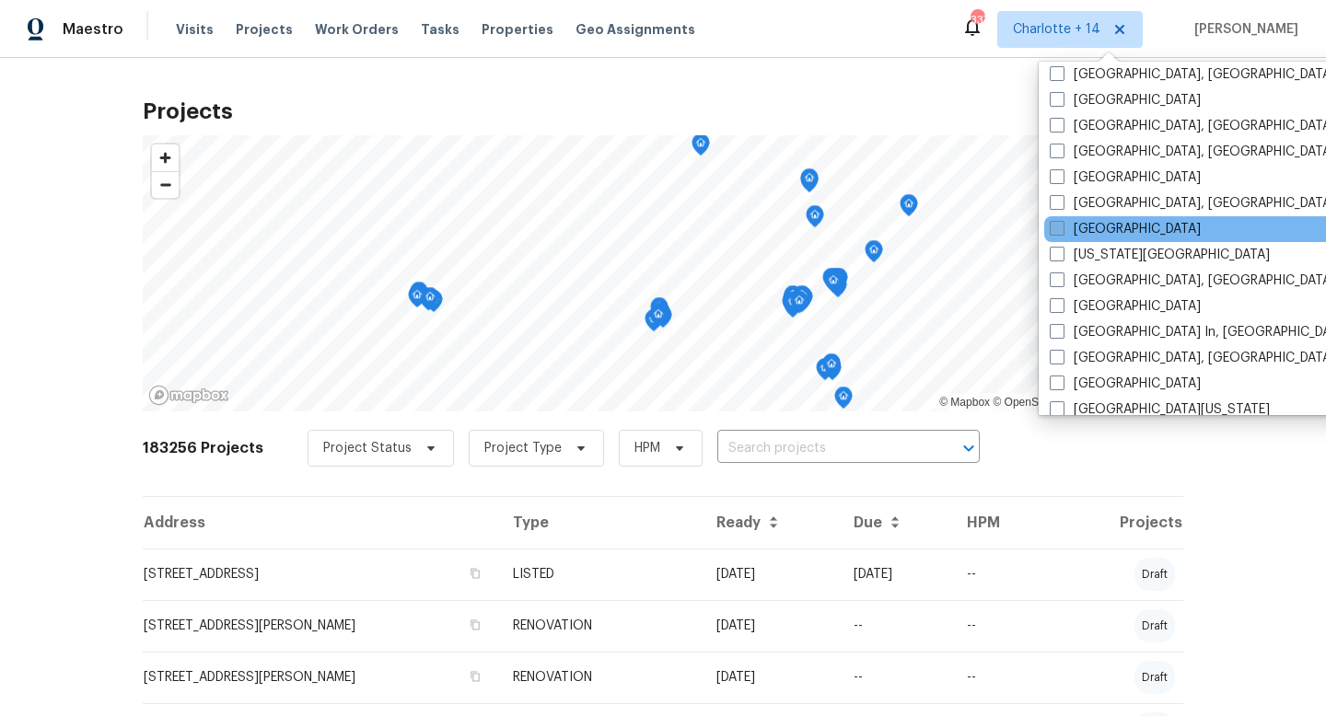
click at [1135, 233] on label "[GEOGRAPHIC_DATA]" at bounding box center [1125, 229] width 151 height 18
click at [1062, 232] on input "[GEOGRAPHIC_DATA]" at bounding box center [1056, 226] width 12 height 12
checkbox input "true"
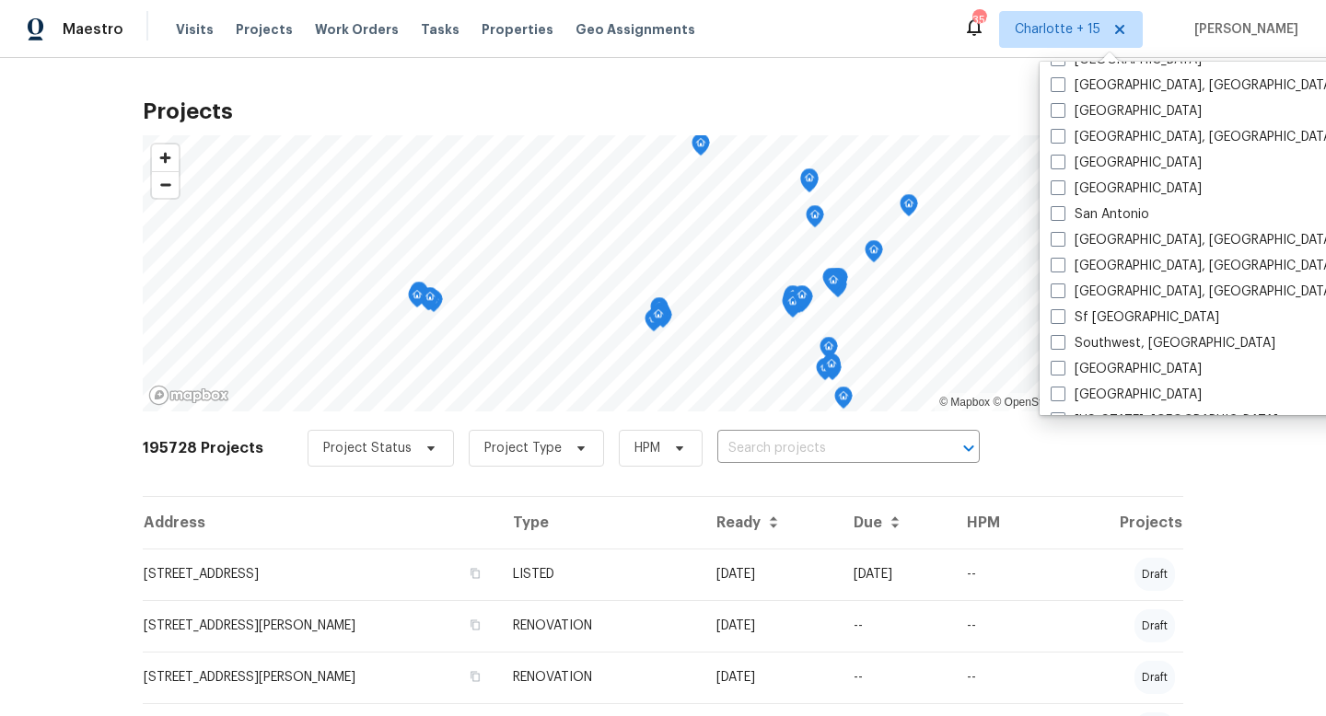
scroll to position [1234, 0]
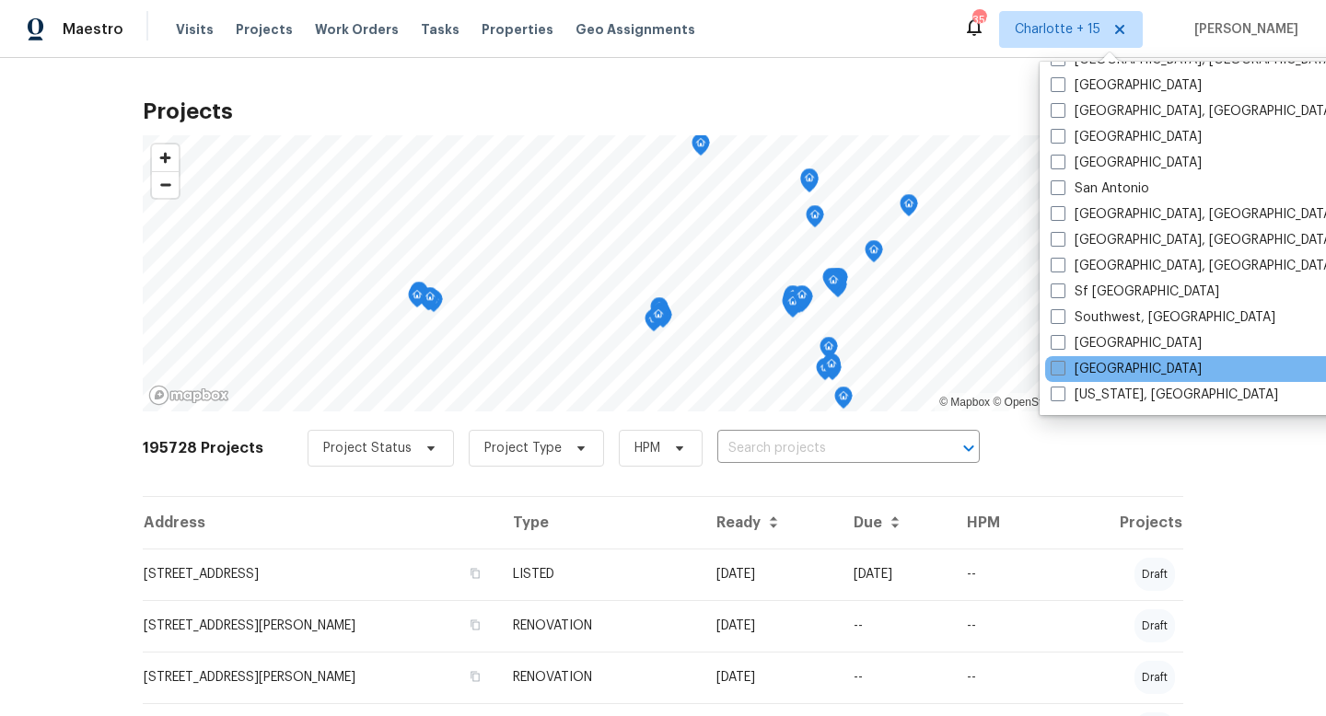
click at [1091, 362] on label "[GEOGRAPHIC_DATA]" at bounding box center [1126, 369] width 151 height 18
click at [1063, 362] on input "[GEOGRAPHIC_DATA]" at bounding box center [1057, 366] width 12 height 12
checkbox input "true"
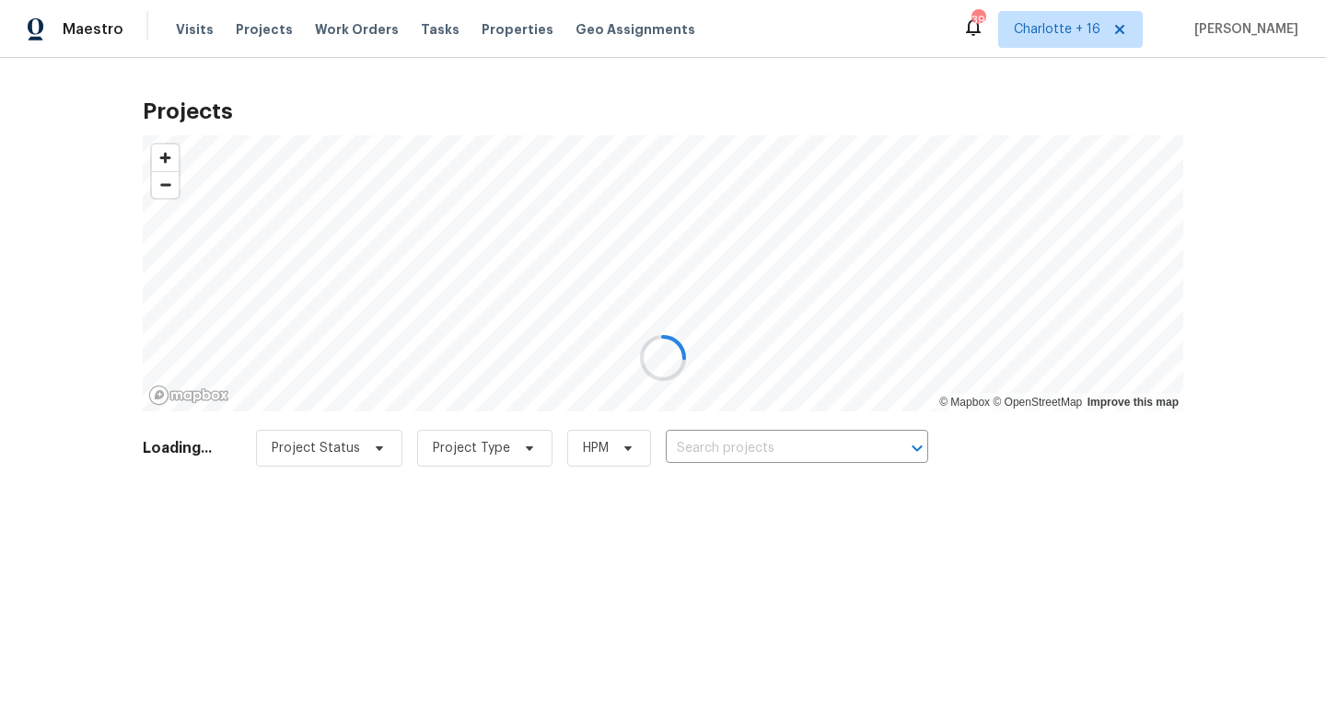
click at [707, 448] on div at bounding box center [663, 358] width 1326 height 716
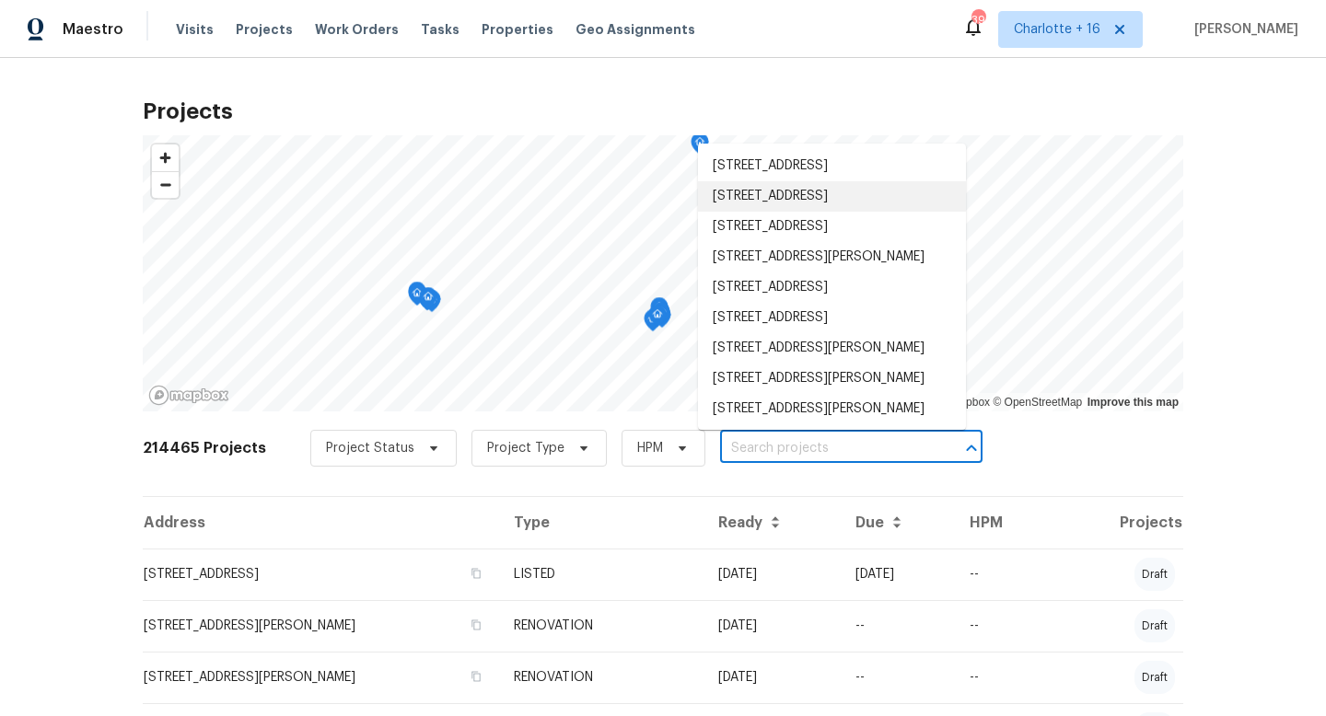
click at [726, 446] on input "text" at bounding box center [825, 449] width 211 height 29
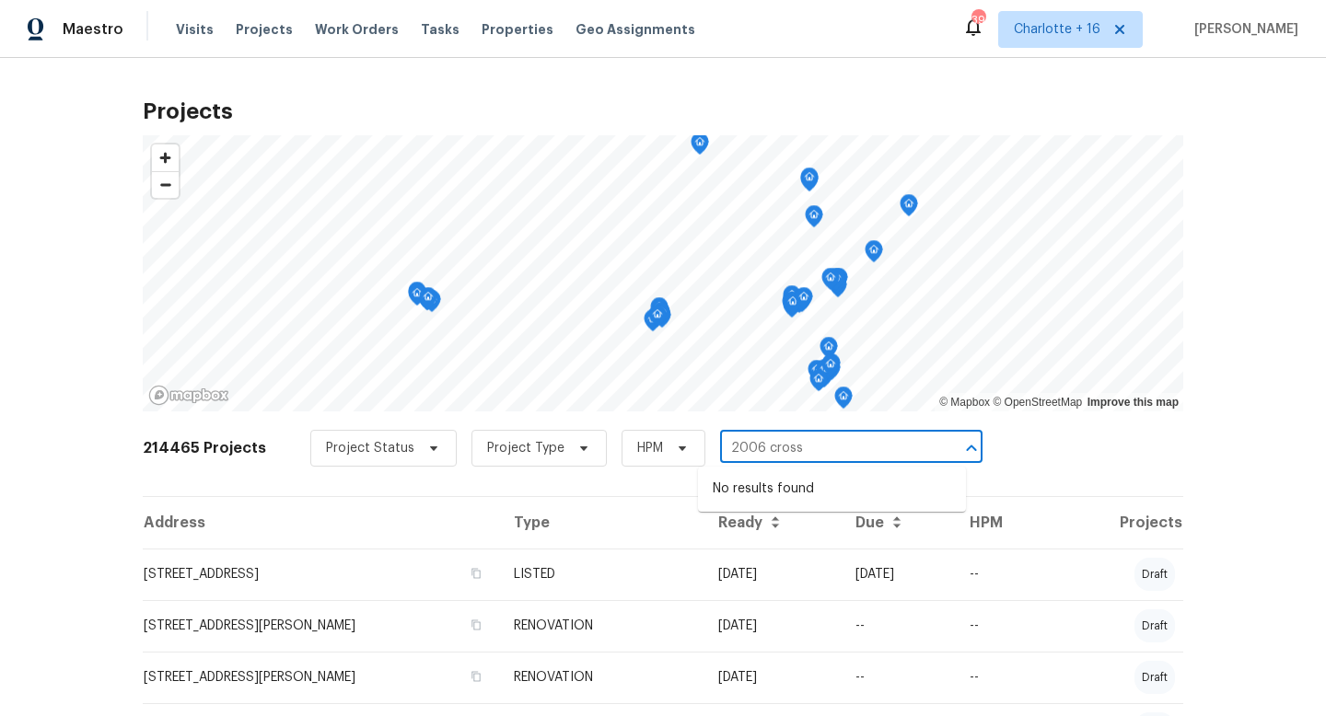
type input "2006 cross"
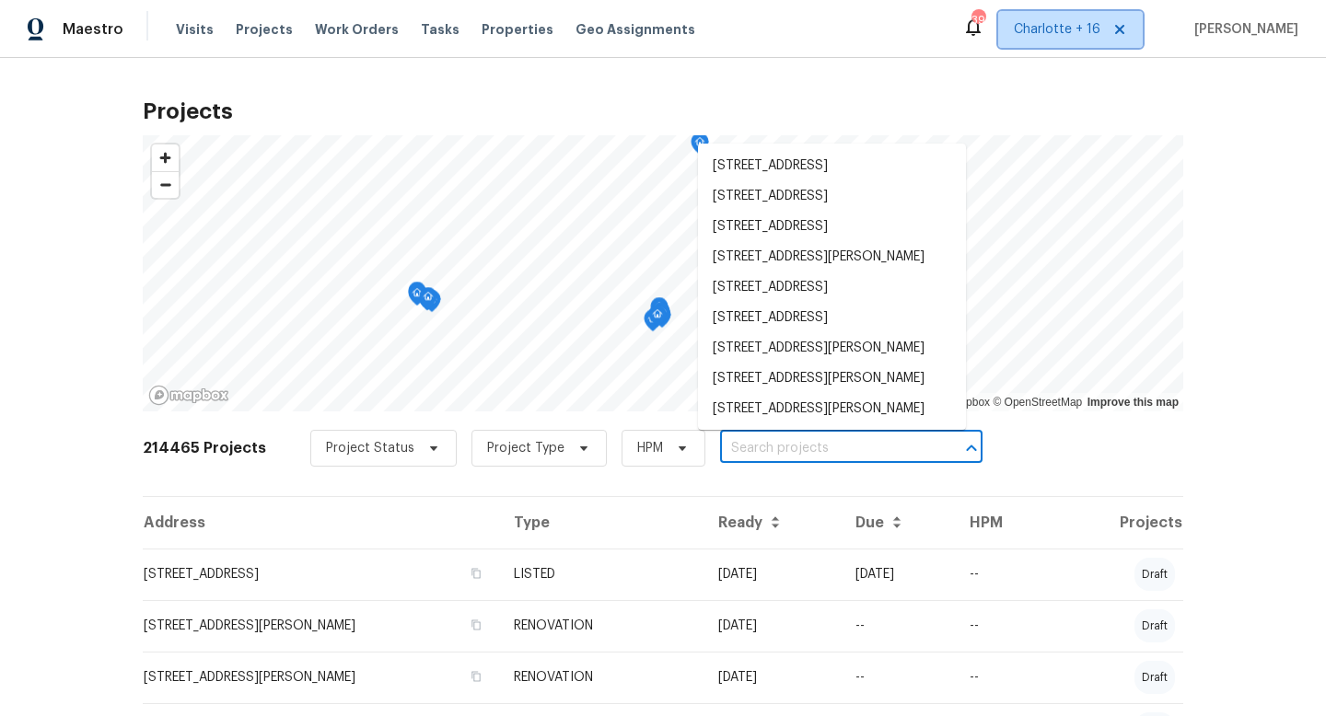
click at [1100, 27] on span "Charlotte + 16" at bounding box center [1057, 29] width 87 height 18
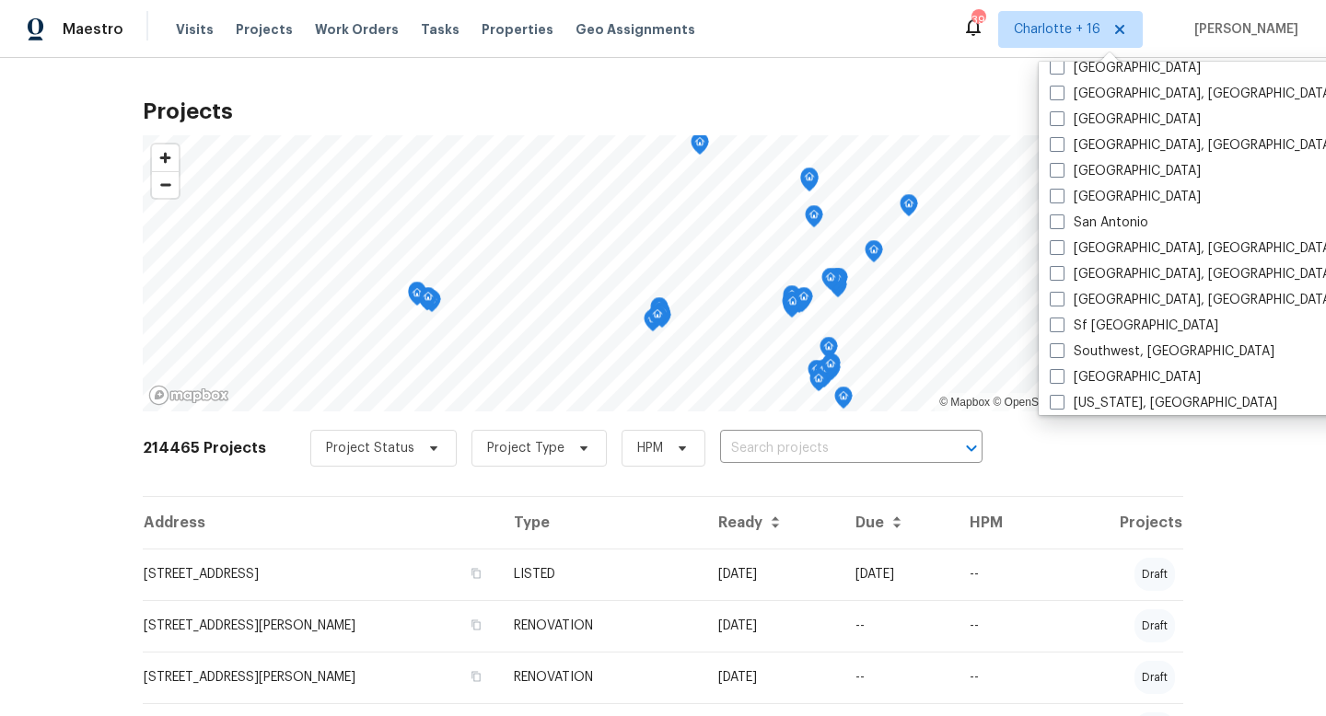
scroll to position [1234, 0]
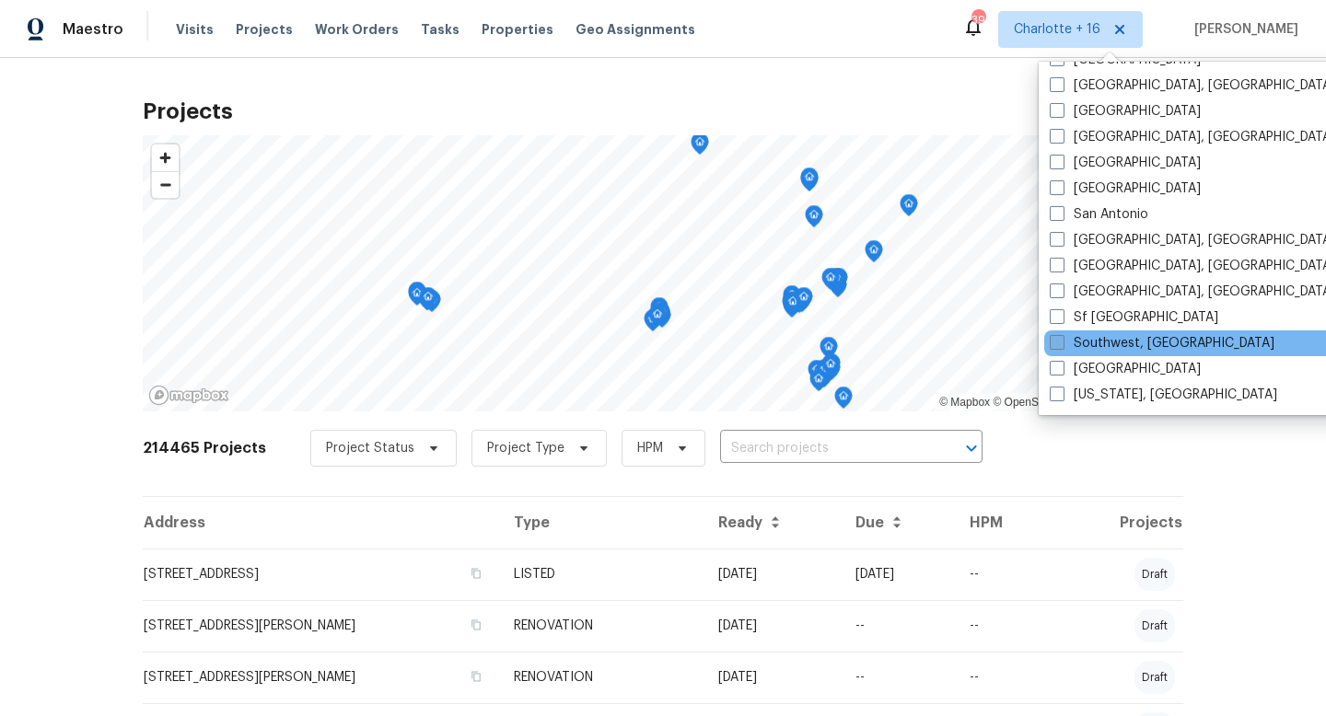
click at [1119, 345] on label "Southwest, [GEOGRAPHIC_DATA]" at bounding box center [1162, 343] width 225 height 18
click at [1062, 345] on input "Southwest, [GEOGRAPHIC_DATA]" at bounding box center [1056, 340] width 12 height 12
checkbox input "true"
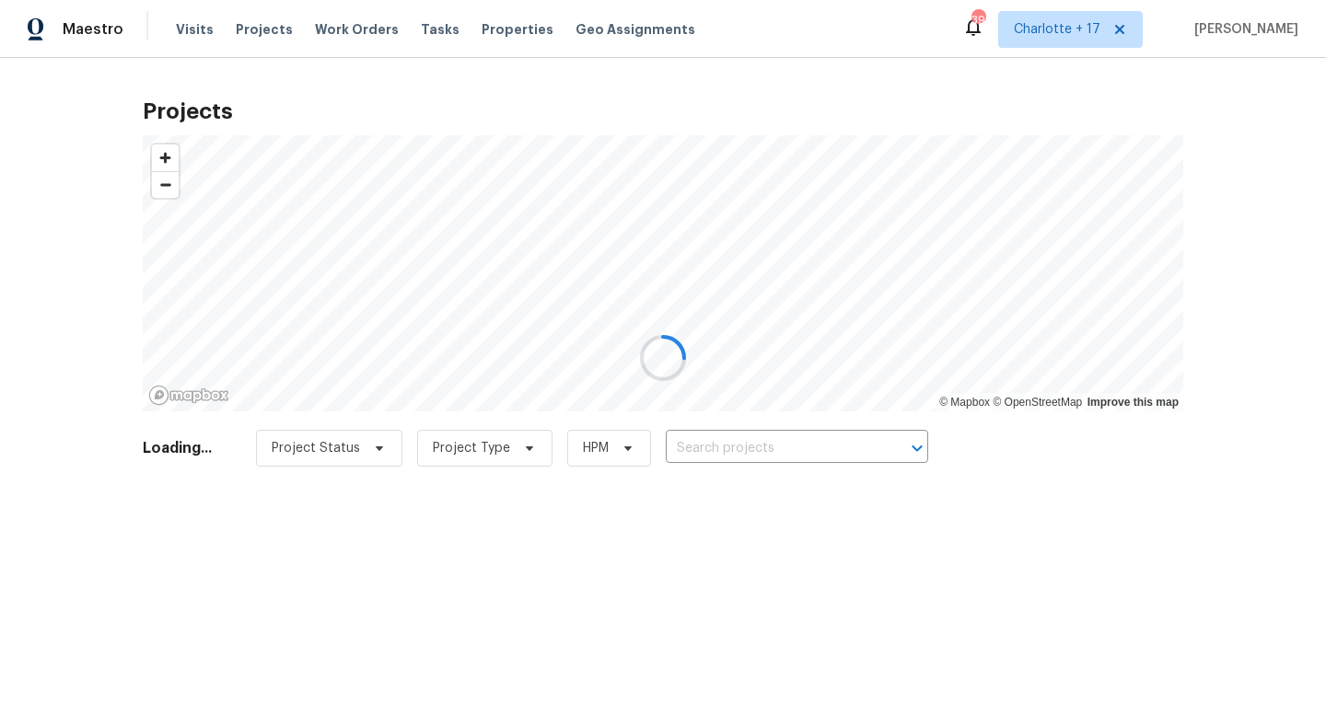
click at [698, 448] on div at bounding box center [663, 358] width 1326 height 716
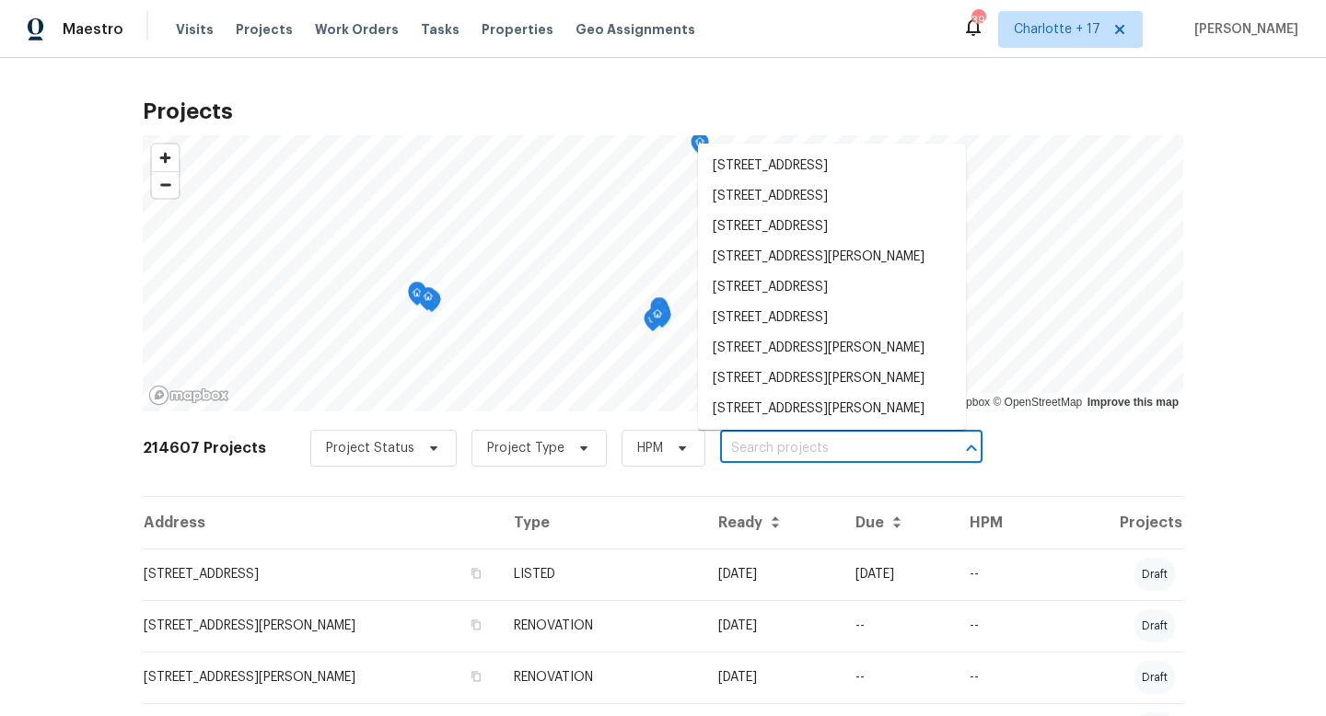
click at [720, 448] on input "text" at bounding box center [825, 449] width 211 height 29
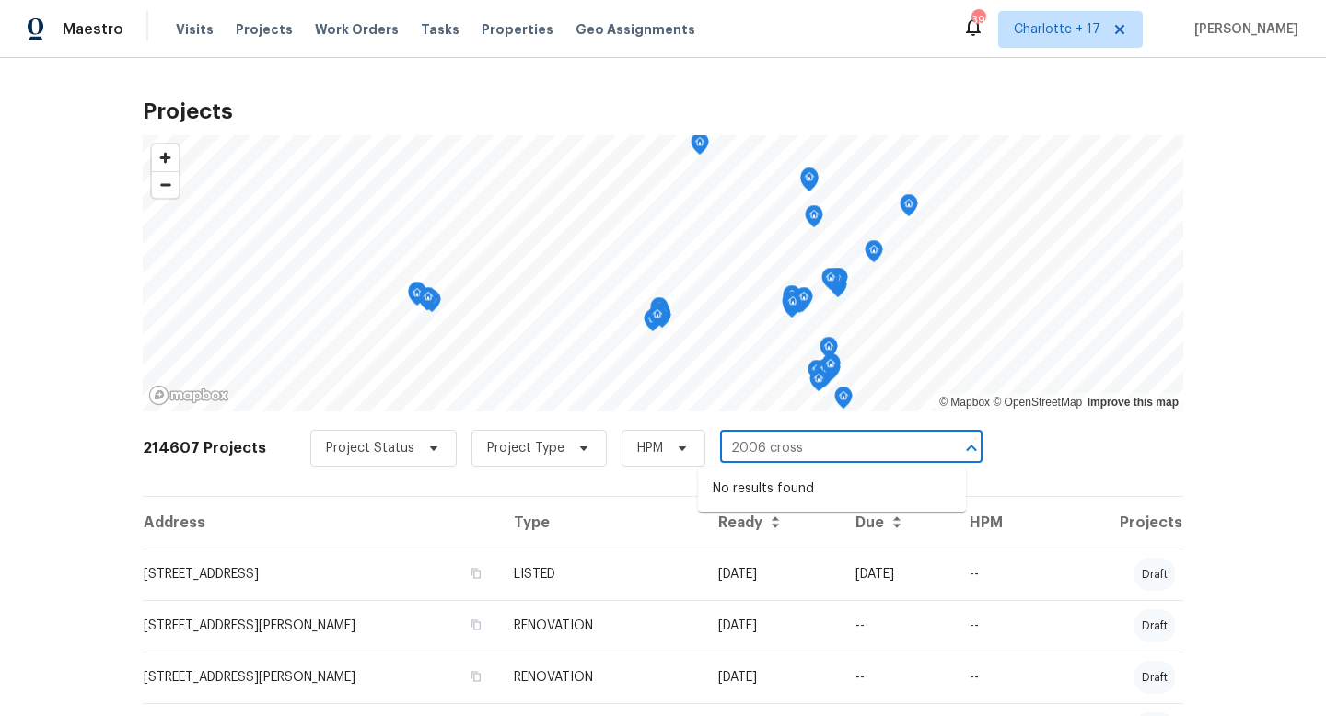
type input "2006 cross"
